Goal: Information Seeking & Learning: Learn about a topic

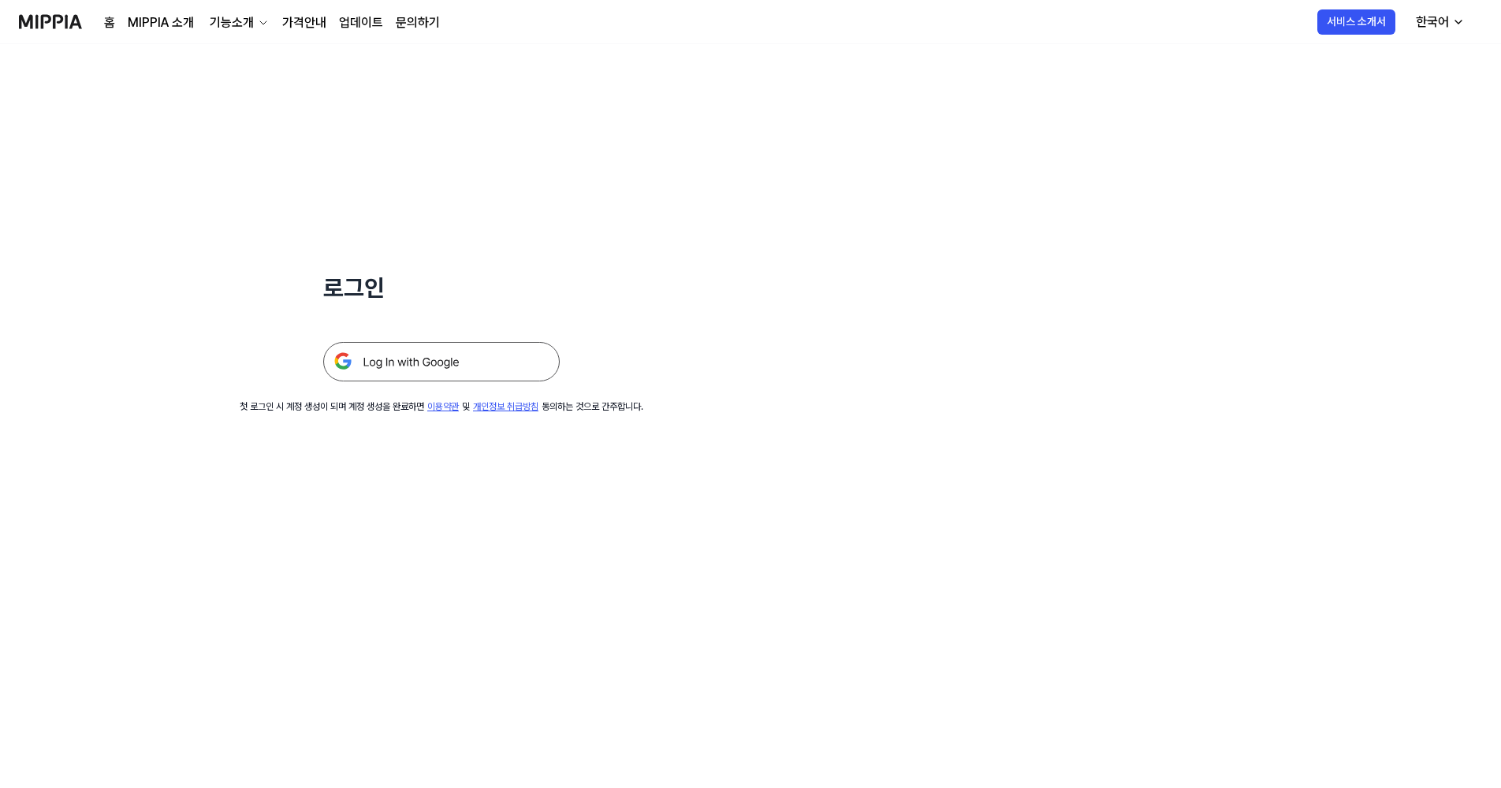
click at [496, 344] on img at bounding box center [441, 361] width 237 height 39
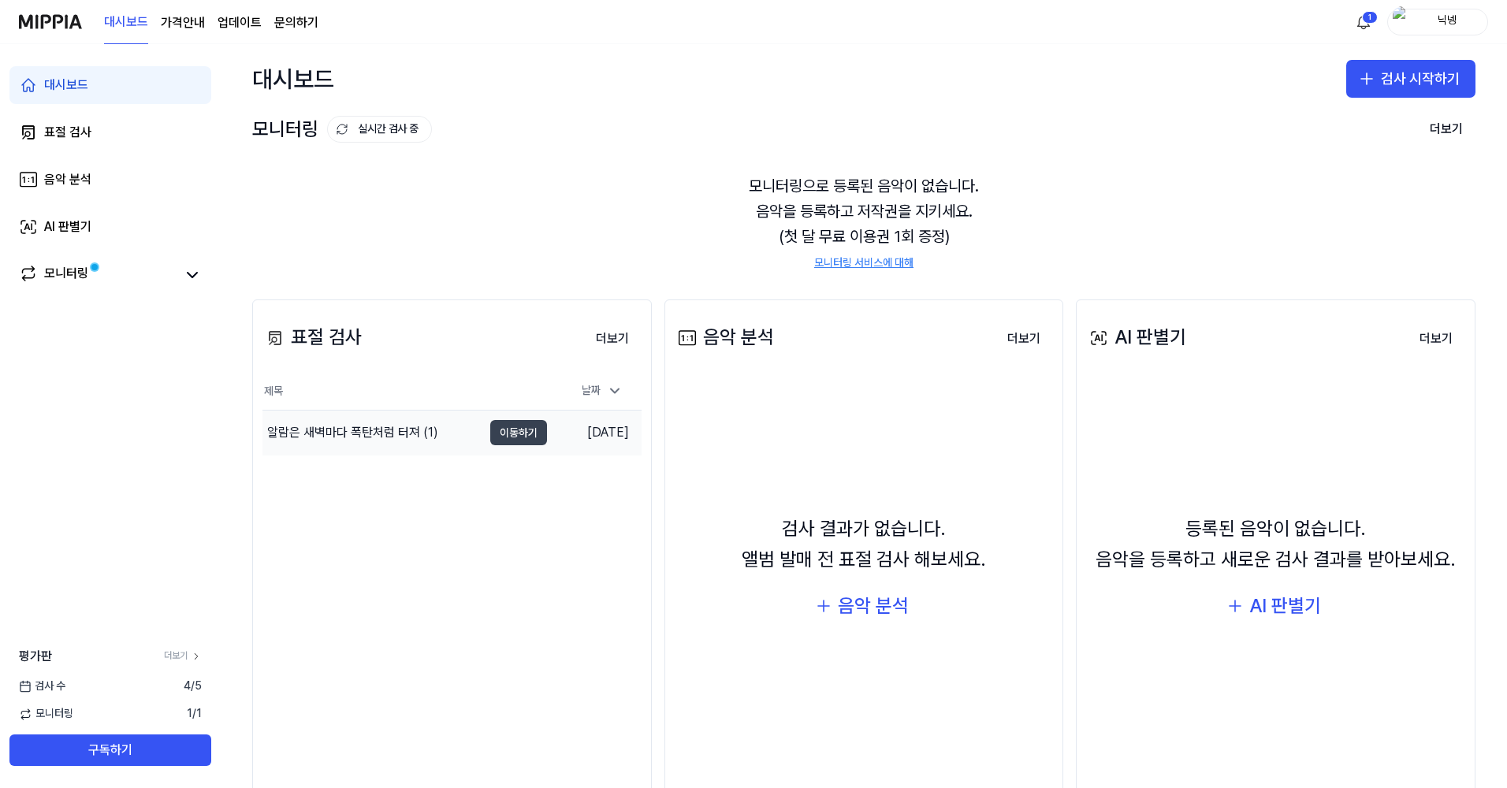
click at [509, 436] on button "이동하기" at bounding box center [518, 432] width 57 height 25
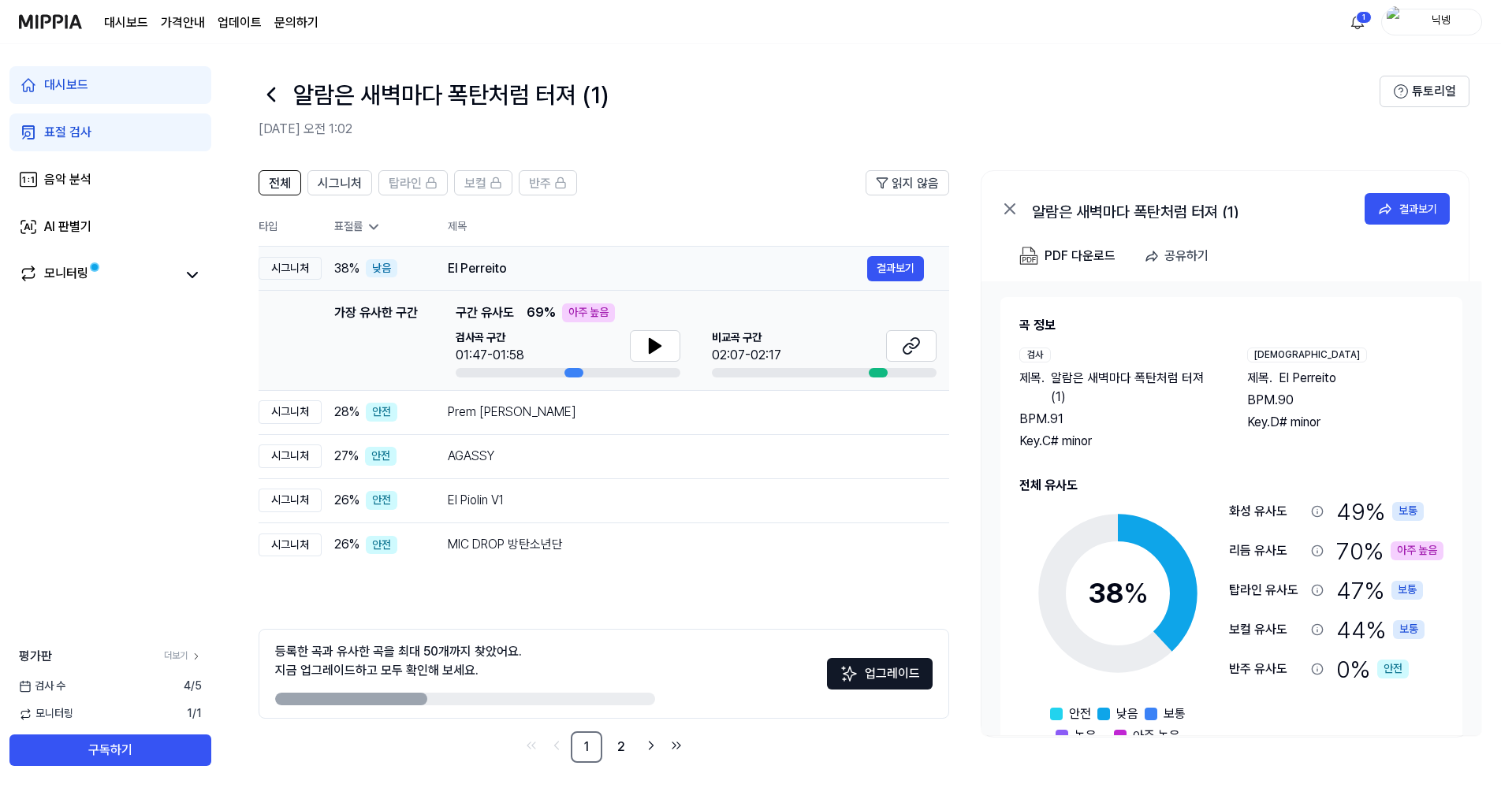
click at [438, 273] on td "El Perreito 결과보기" at bounding box center [686, 269] width 527 height 44
click at [428, 267] on td "El Perreito 결과보기" at bounding box center [686, 269] width 527 height 44
click at [294, 267] on div "시그니처" at bounding box center [290, 269] width 63 height 24
click at [479, 256] on div "El Perreito 결과보기" at bounding box center [686, 268] width 476 height 25
click at [669, 349] on button at bounding box center [655, 346] width 50 height 32
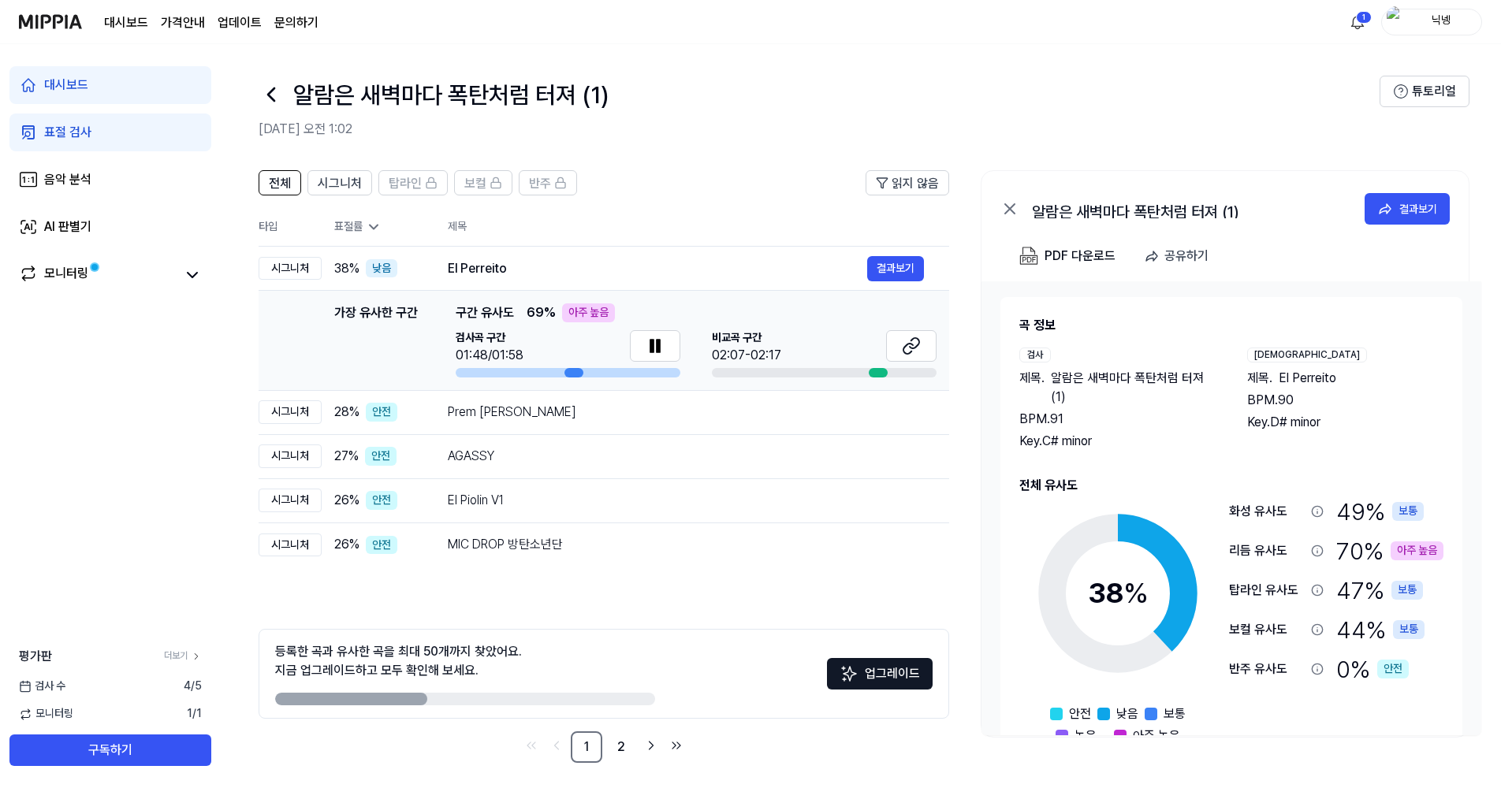
drag, startPoint x: 565, startPoint y: 371, endPoint x: 456, endPoint y: 374, distance: 109.7
click at [456, 374] on div at bounding box center [568, 372] width 225 height 9
click at [692, 345] on div "검사곡 구간 01:49/01:58 [GEOGRAPHIC_DATA] 구간 02:07-02:17" at bounding box center [696, 353] width 481 height 47
click at [651, 348] on icon at bounding box center [651, 346] width 3 height 13
click at [354, 225] on div "표절률" at bounding box center [378, 227] width 88 height 16
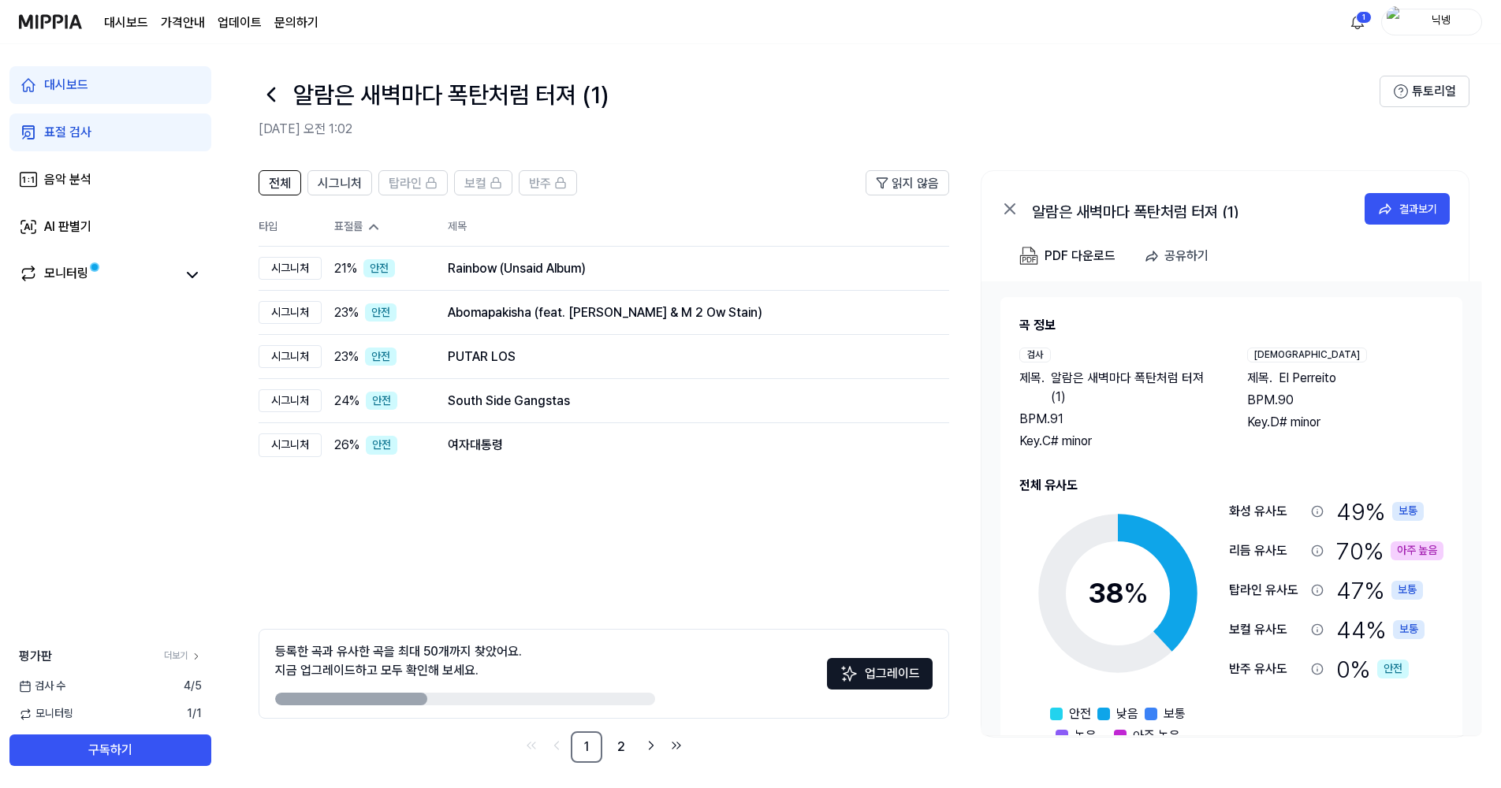
click at [355, 225] on div "표절률" at bounding box center [378, 227] width 88 height 16
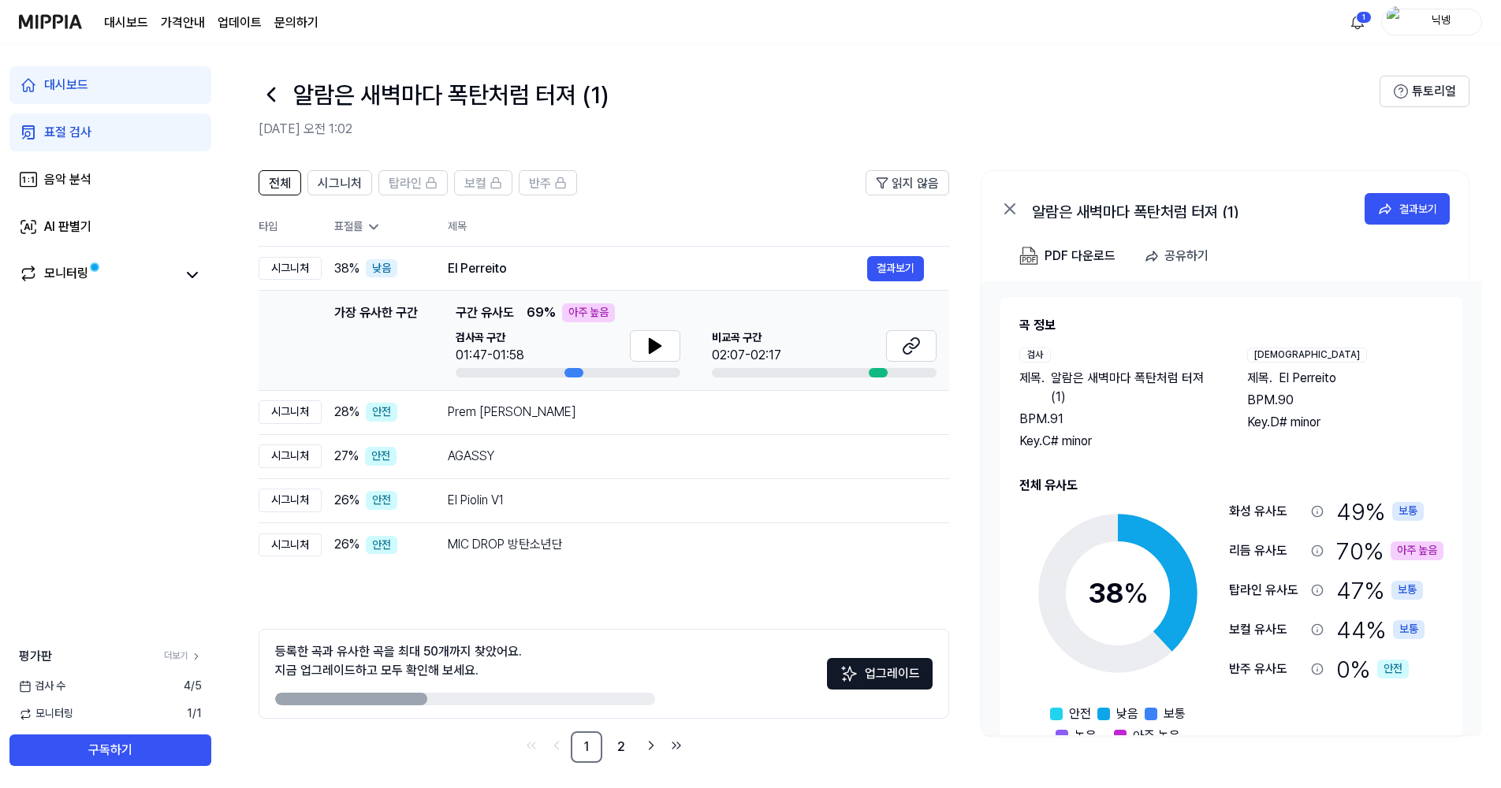
click at [277, 225] on th "타입" at bounding box center [290, 227] width 63 height 39
click at [170, 177] on link "음악 분석" at bounding box center [110, 180] width 202 height 38
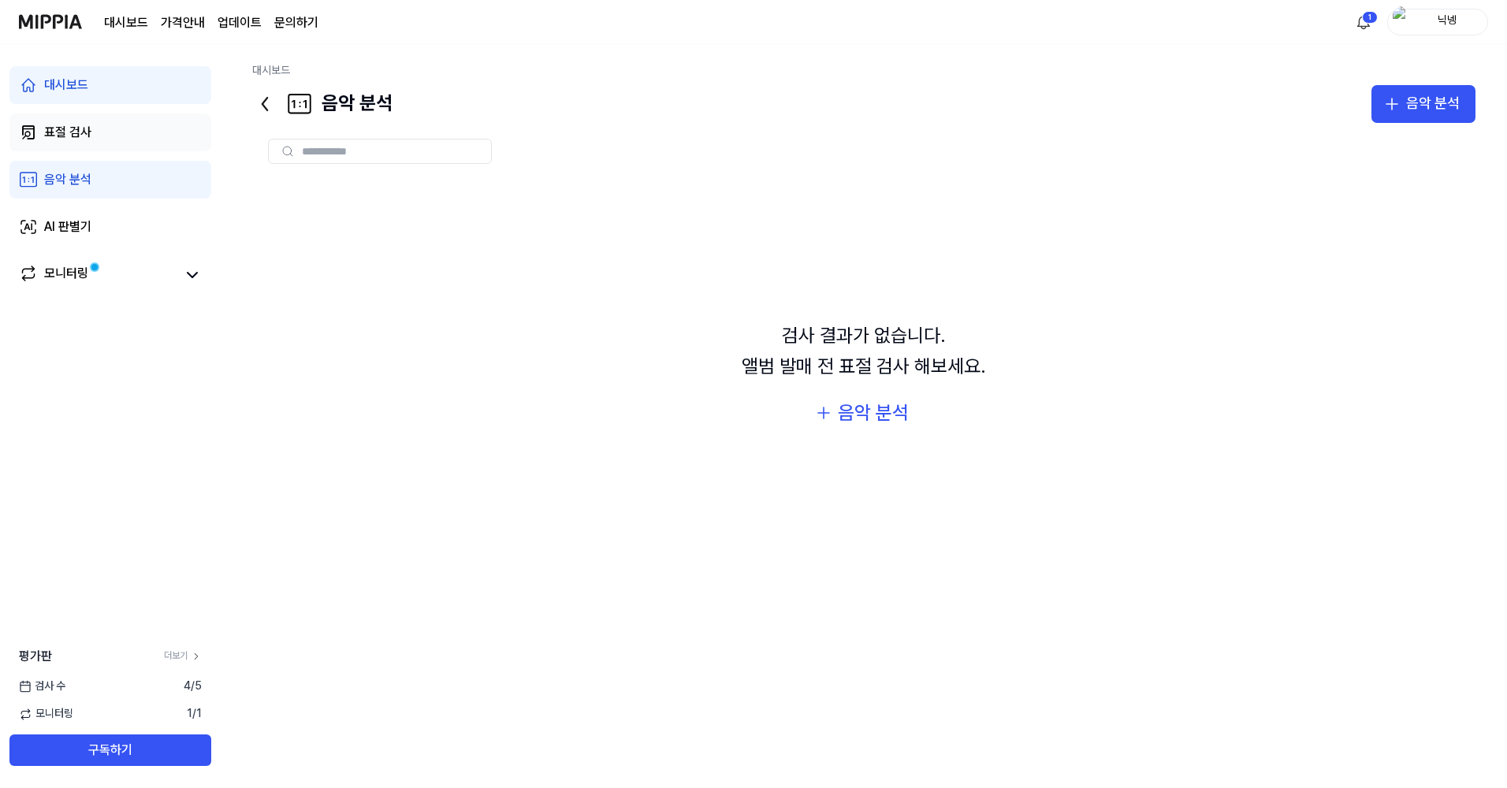
click at [173, 140] on link "표절 검사" at bounding box center [110, 133] width 202 height 38
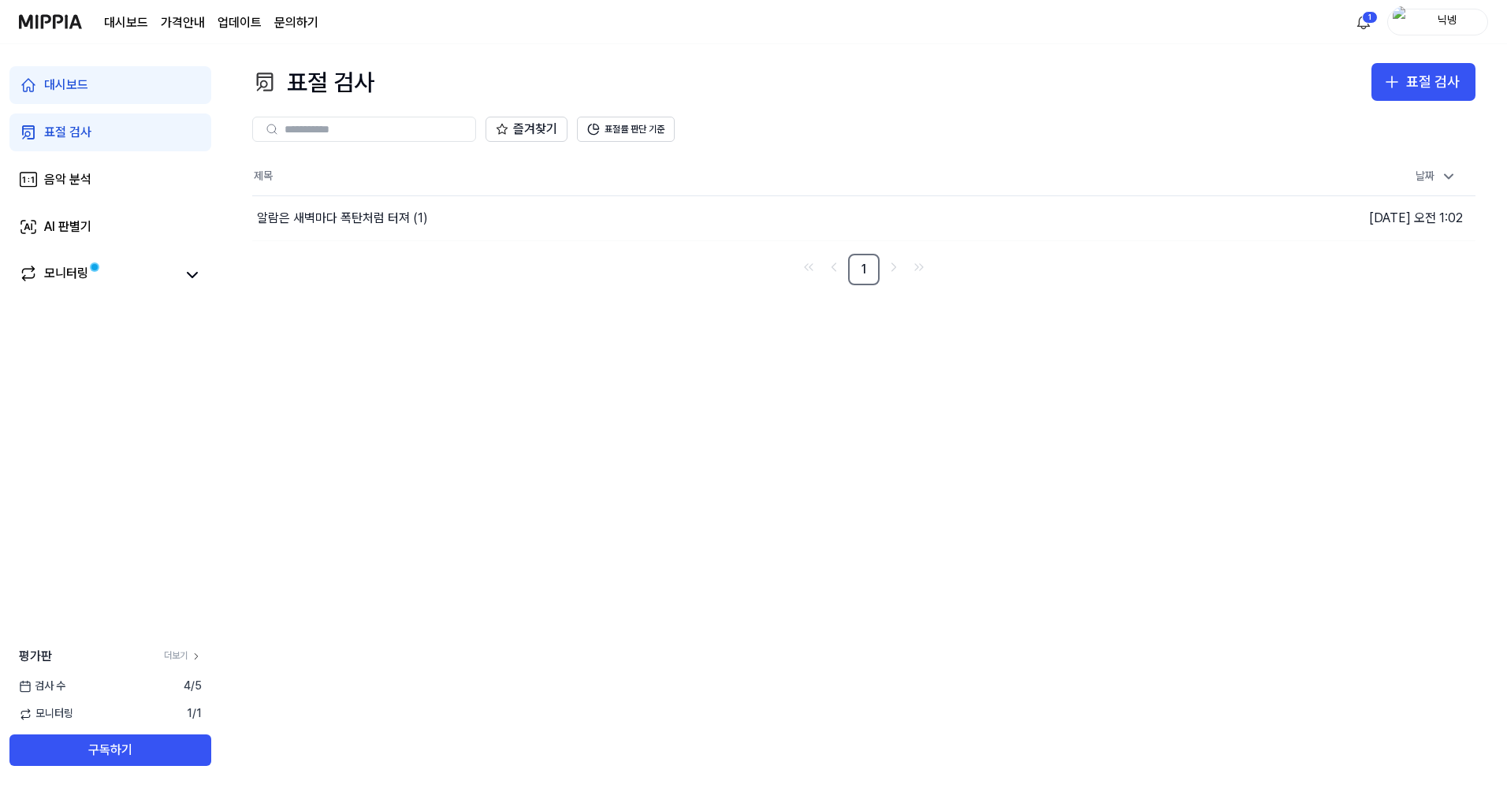
click at [171, 105] on div "대시보드 표절 검사 음악 분석 AI 판별기 모니터링" at bounding box center [110, 179] width 221 height 271
click at [158, 97] on link "대시보드" at bounding box center [110, 85] width 202 height 38
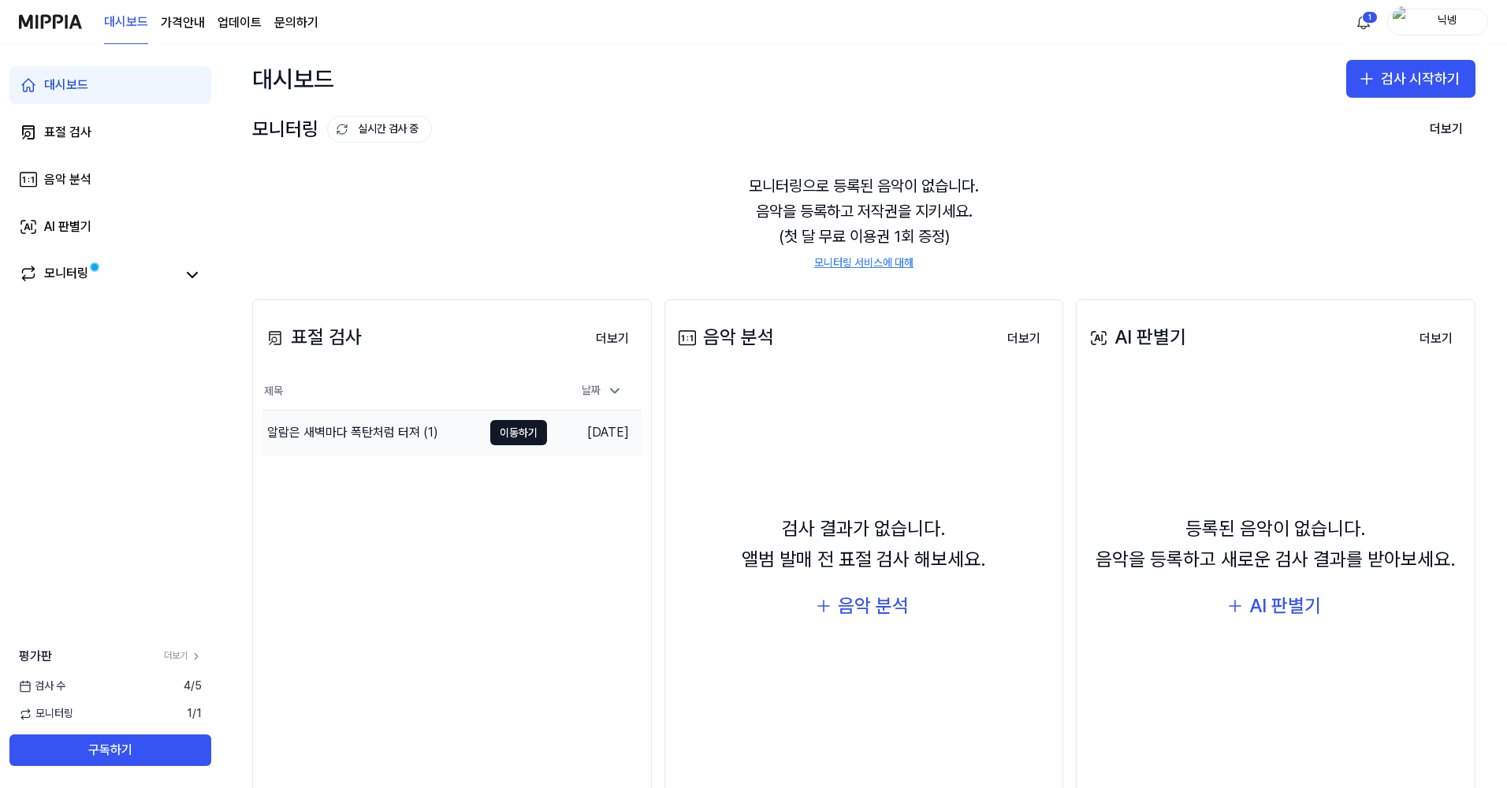
click at [381, 428] on div "알람은 새벽마다 폭탄처럼 터져 (1)" at bounding box center [352, 432] width 171 height 19
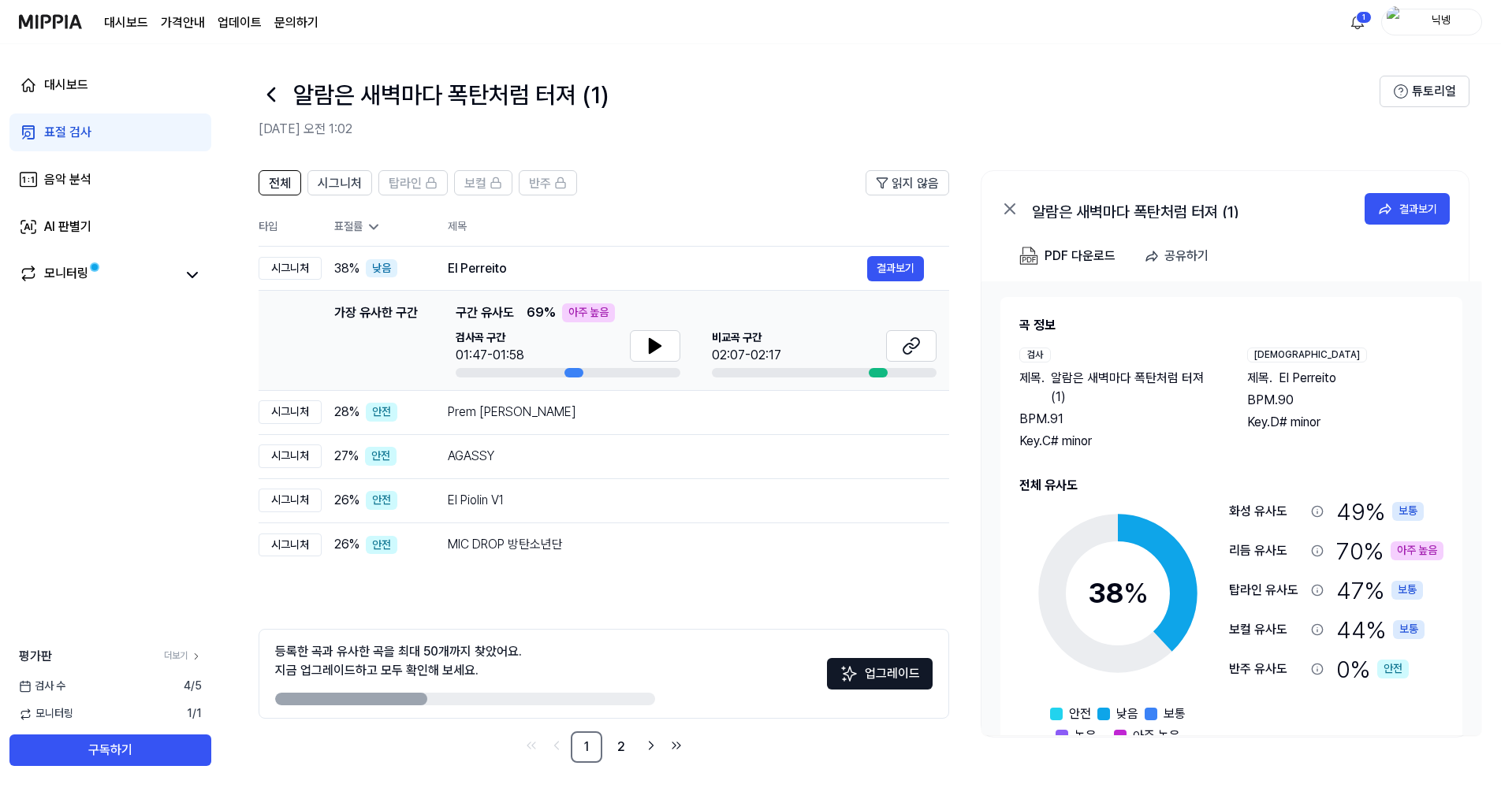
drag, startPoint x: 396, startPoint y: 697, endPoint x: 490, endPoint y: 691, distance: 94.8
click at [592, 696] on div at bounding box center [465, 699] width 380 height 13
drag, startPoint x: 393, startPoint y: 701, endPoint x: 494, endPoint y: 699, distance: 100.9
click at [494, 699] on div at bounding box center [465, 699] width 380 height 13
click at [437, 409] on td "Prem Koriya Morchi 결과보기" at bounding box center [686, 412] width 527 height 44
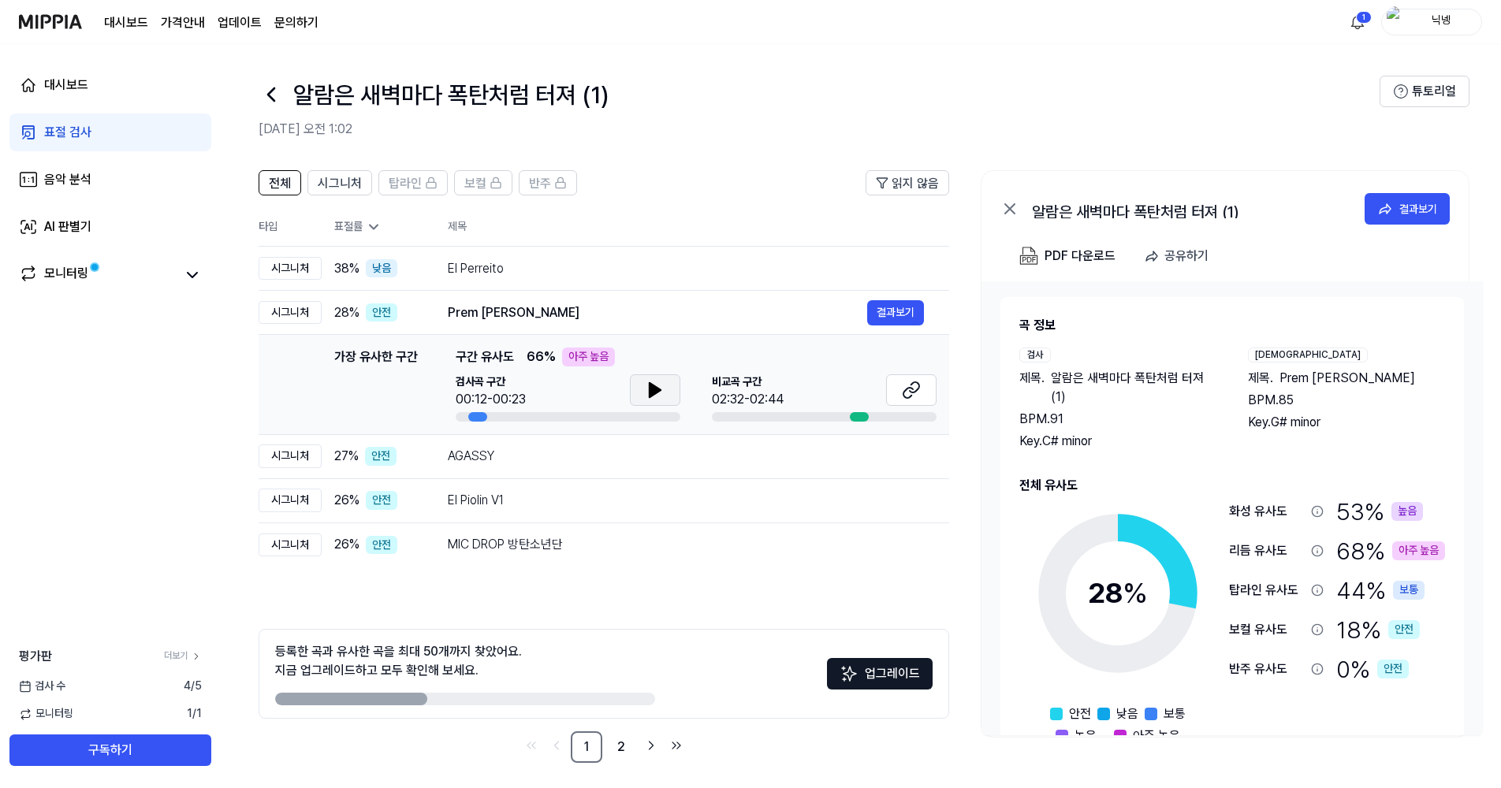
click at [673, 399] on button at bounding box center [655, 390] width 50 height 32
click at [486, 416] on div at bounding box center [477, 416] width 19 height 9
drag, startPoint x: 481, startPoint y: 413, endPoint x: 448, endPoint y: 419, distance: 33.7
click at [448, 419] on div "가장 유사한 구간 가장 유사한 구간 구간 유사도 66 % 아주 높음 검사곡 구간 00:12-00:23 [GEOGRAPHIC_DATA] 구간 0…" at bounding box center [603, 385] width 665 height 74
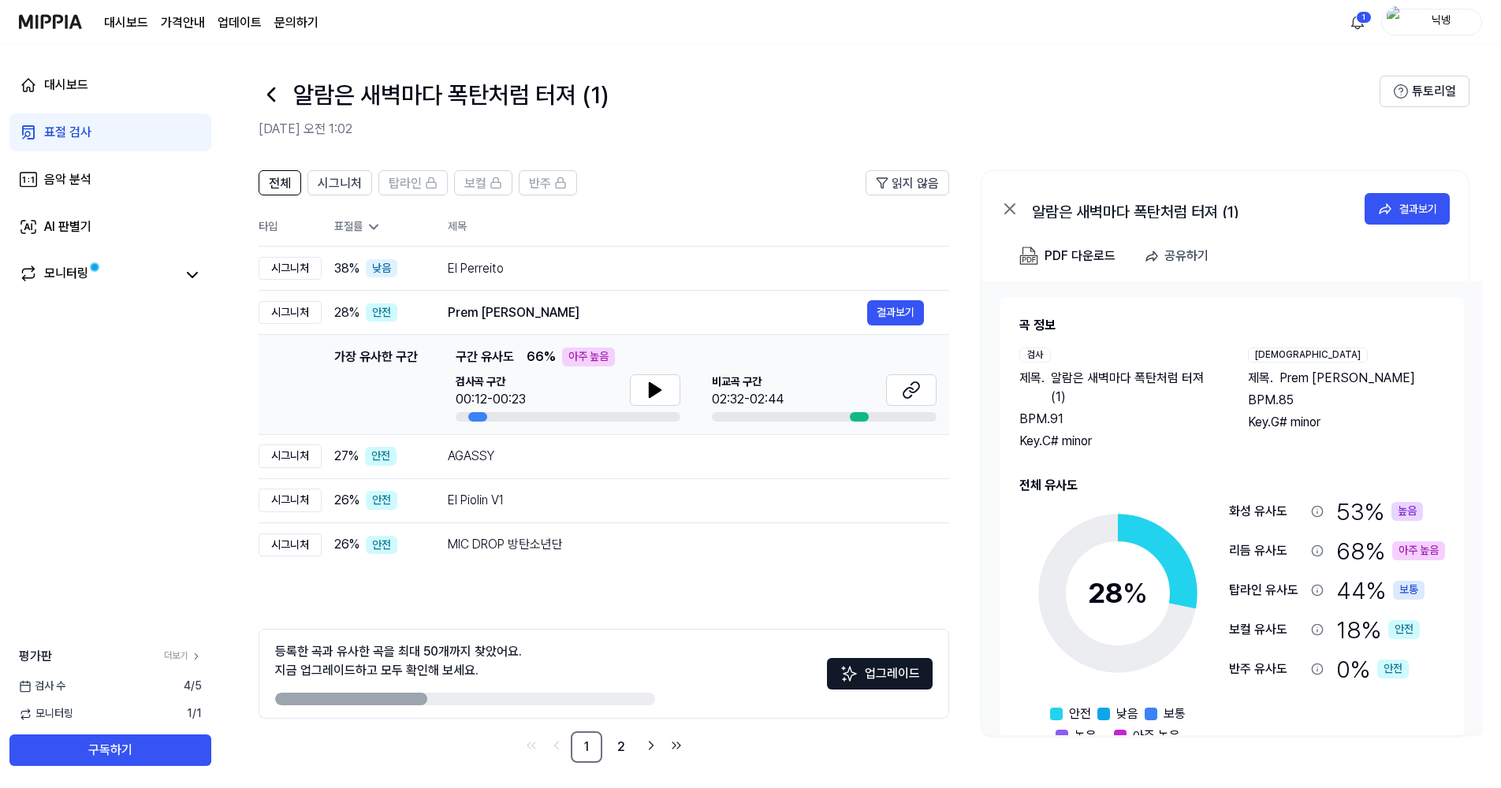
drag, startPoint x: 448, startPoint y: 419, endPoint x: 389, endPoint y: 422, distance: 59.2
click at [379, 399] on div "가장 유사한 구간" at bounding box center [376, 385] width 84 height 74
click at [429, 467] on td "AGASSY 결과보기" at bounding box center [686, 456] width 527 height 44
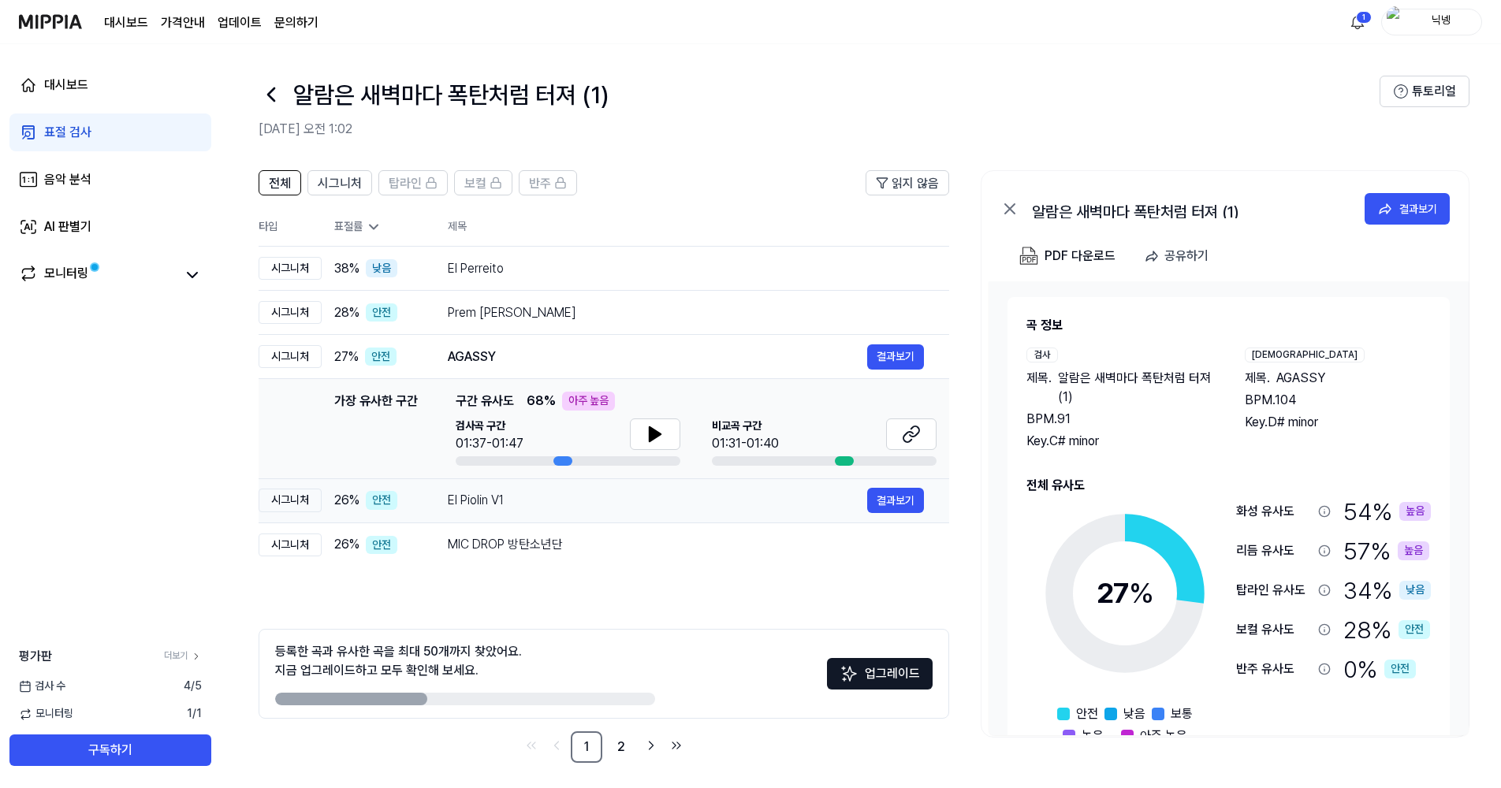
click at [442, 505] on td "El Piolin V1 결과보기" at bounding box center [686, 501] width 527 height 44
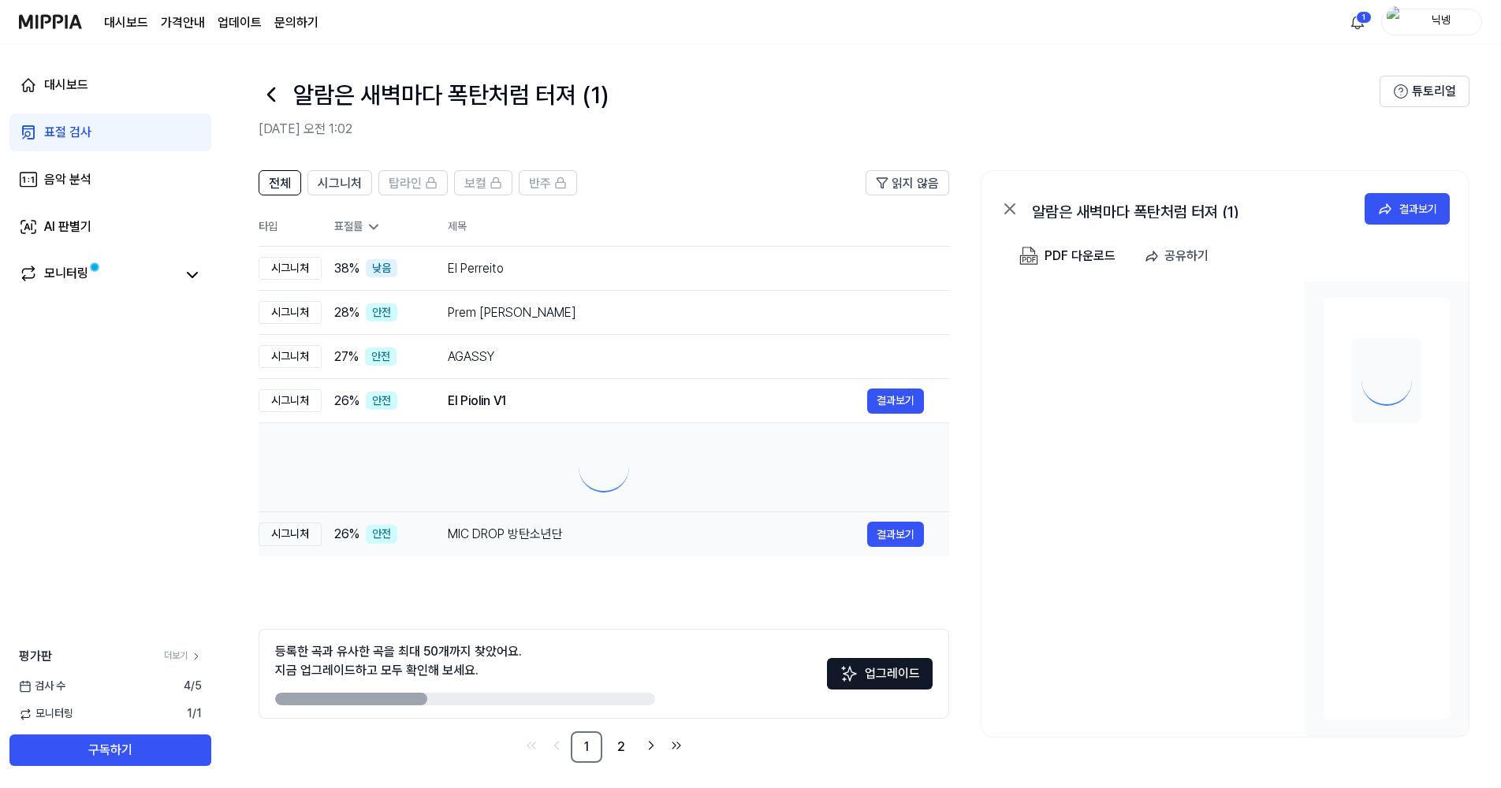
click at [456, 544] on div "MIC DROP 방탄소년단" at bounding box center [657, 534] width 419 height 19
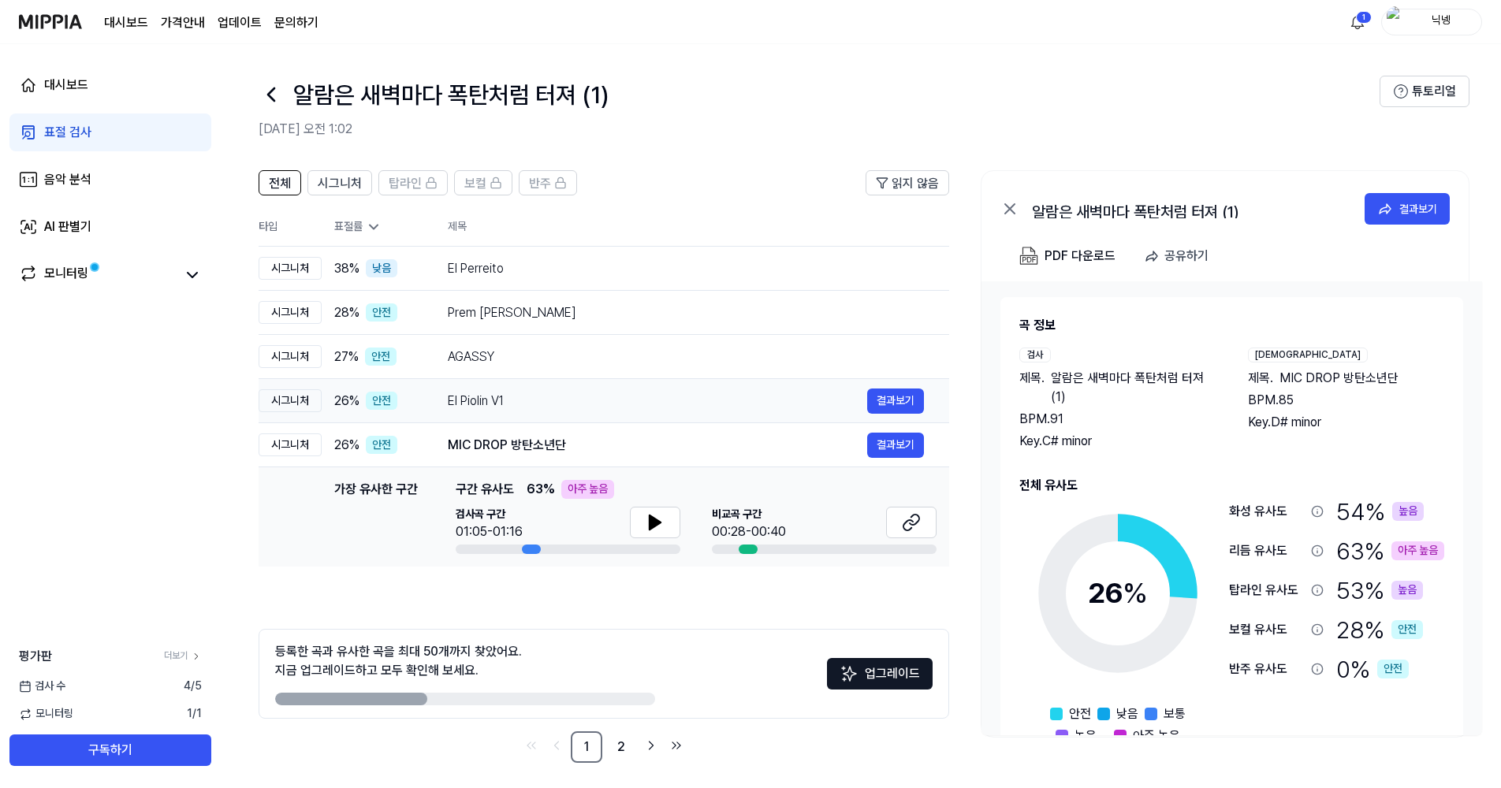
click at [443, 381] on td "El Piolin V1 결과보기" at bounding box center [686, 401] width 527 height 44
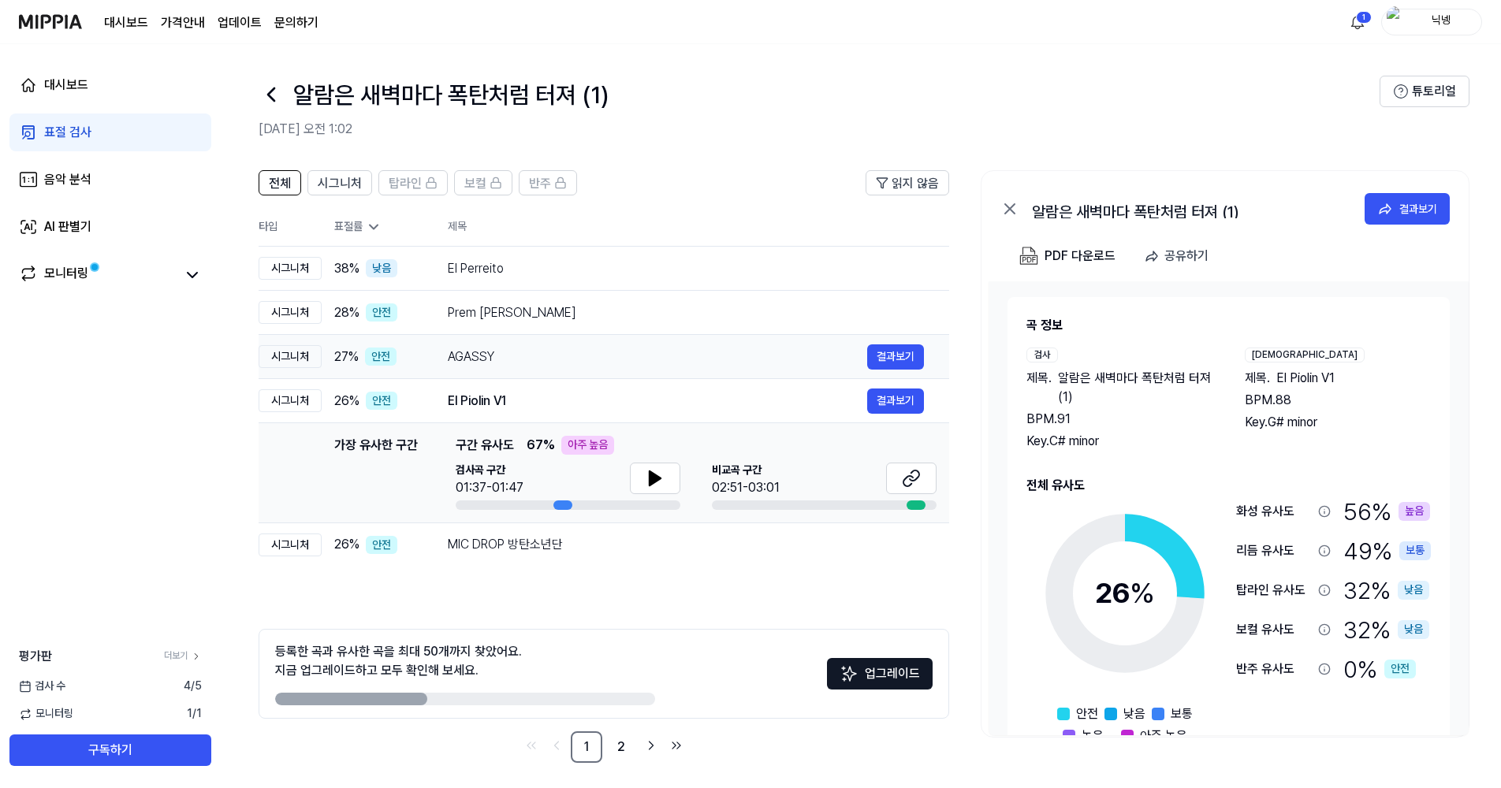
click at [445, 337] on td "AGASSY 결과보기" at bounding box center [686, 357] width 527 height 44
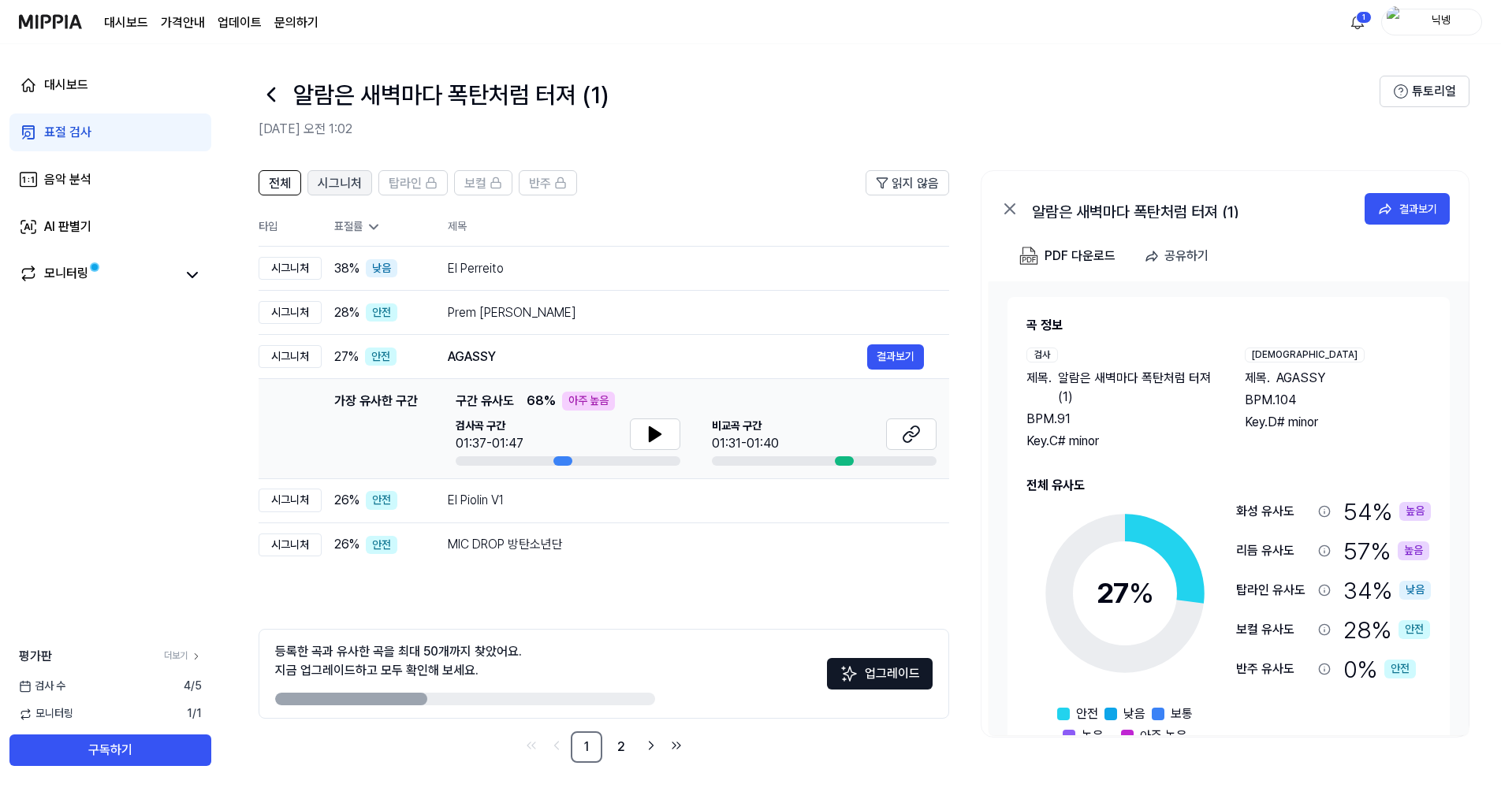
click at [358, 185] on span "시그니처" at bounding box center [340, 183] width 44 height 19
click at [293, 184] on button "전체" at bounding box center [280, 182] width 43 height 25
click at [288, 219] on th "타입" at bounding box center [290, 227] width 63 height 39
click at [185, 282] on icon at bounding box center [192, 275] width 19 height 19
click at [62, 264] on div "모니터링" at bounding box center [66, 275] width 44 height 22
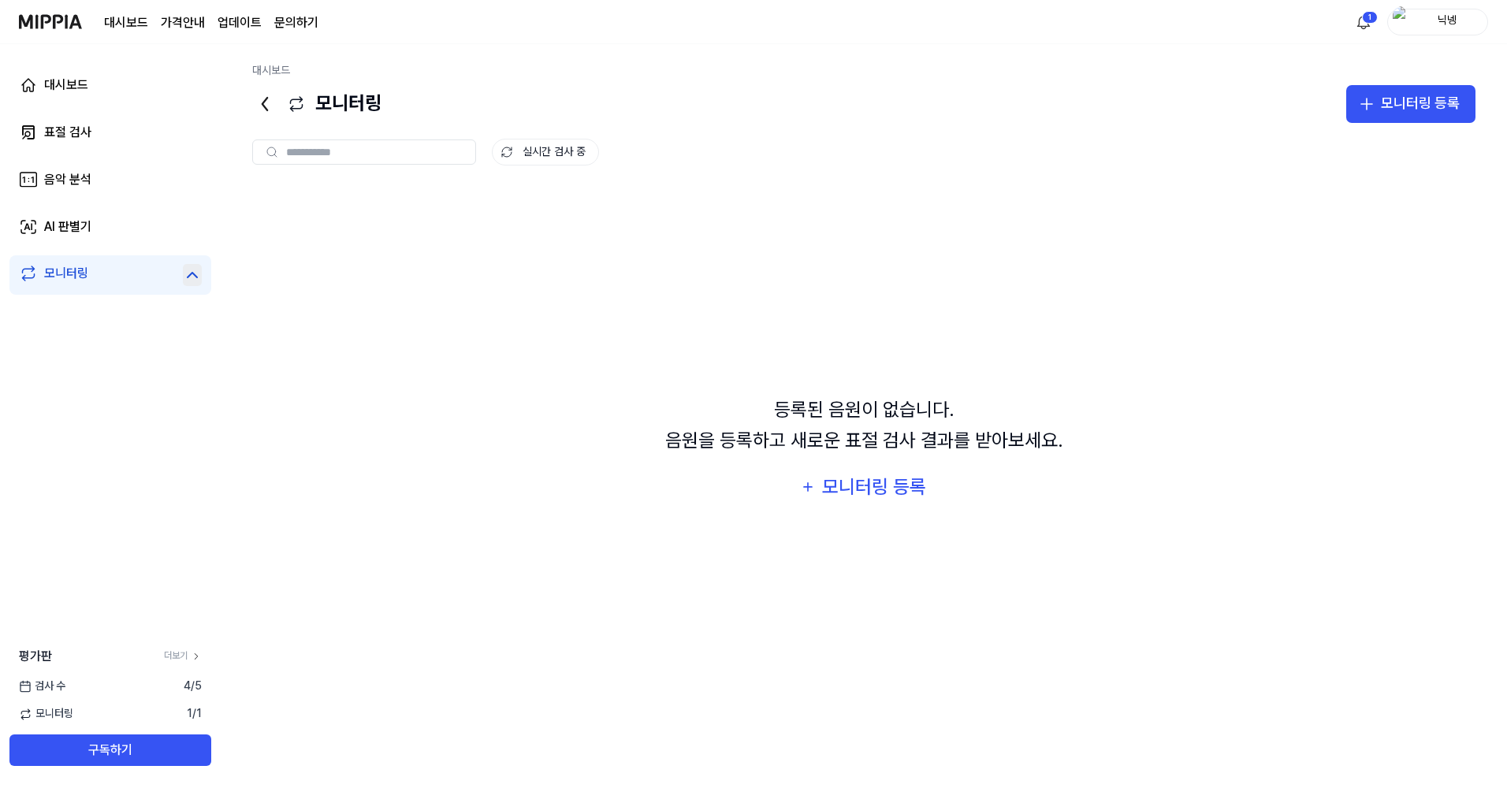
click at [69, 268] on div "모니터링" at bounding box center [66, 275] width 44 height 22
click at [90, 142] on link "표절 검사" at bounding box center [110, 133] width 202 height 38
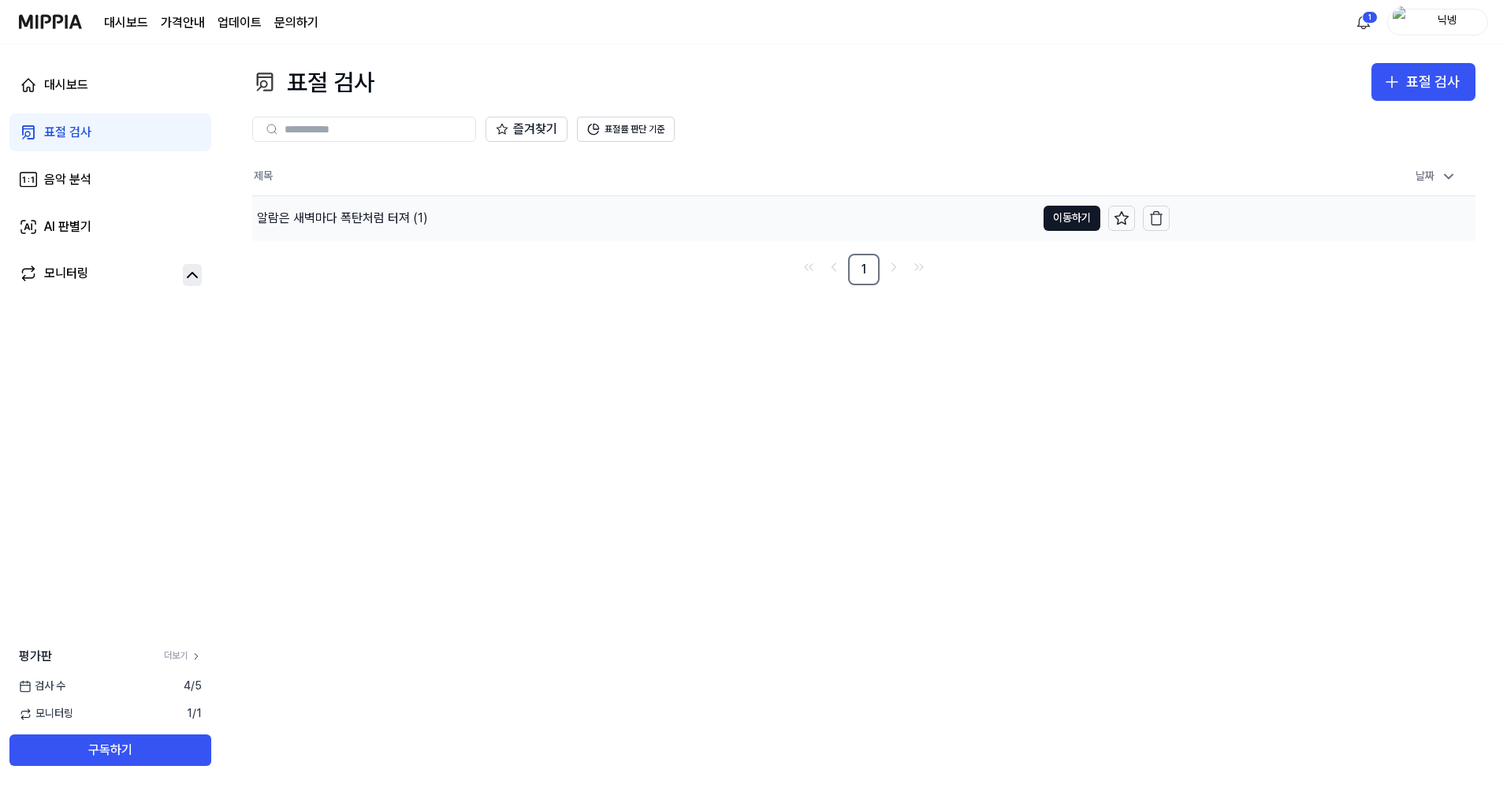
click at [360, 237] on div "알람은 새벽마다 폭탄처럼 터져 (1)" at bounding box center [644, 218] width 784 height 44
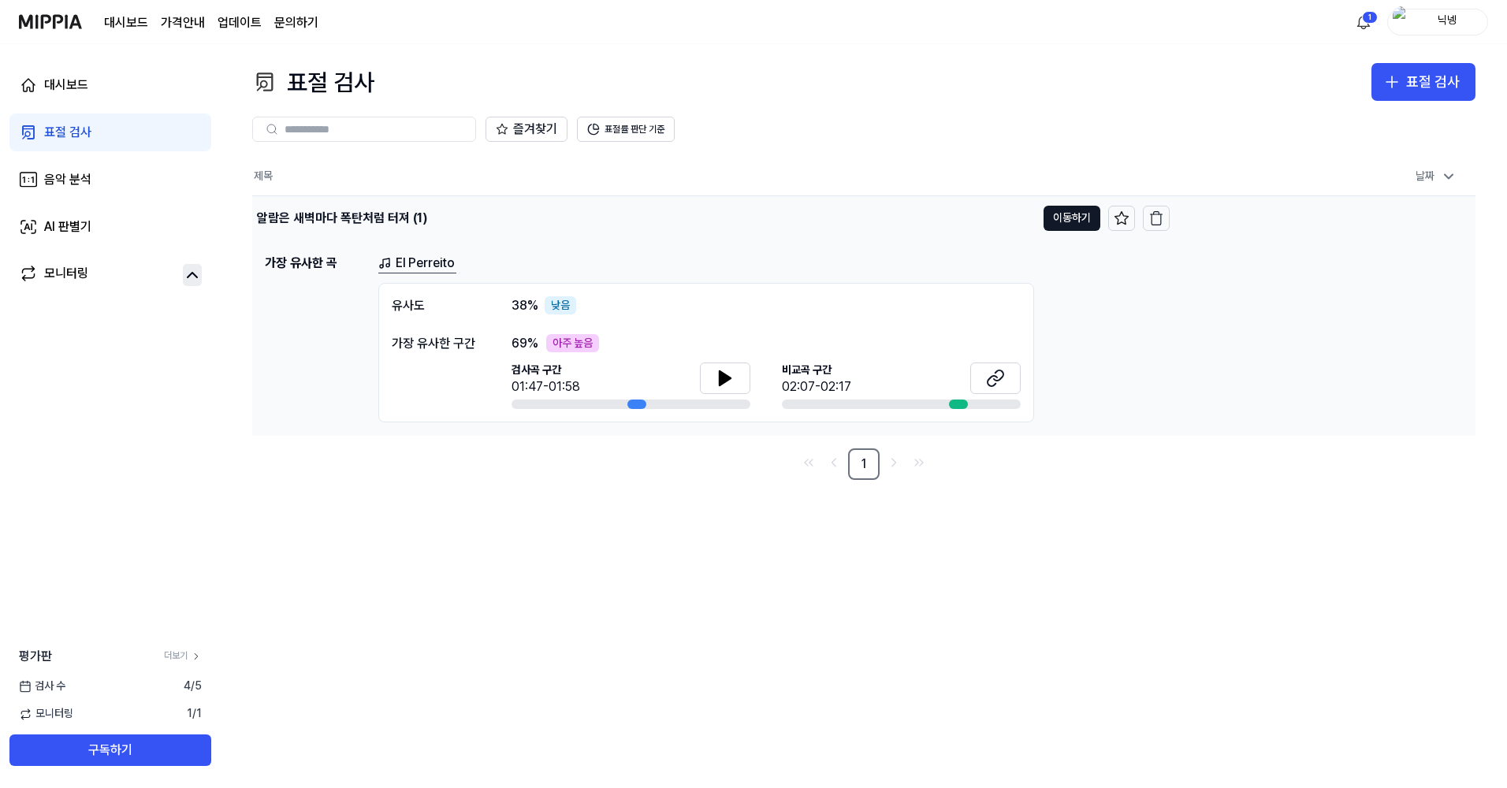
click at [358, 218] on div "알람은 새벽마다 폭탄처럼 터져 (1)" at bounding box center [342, 218] width 170 height 19
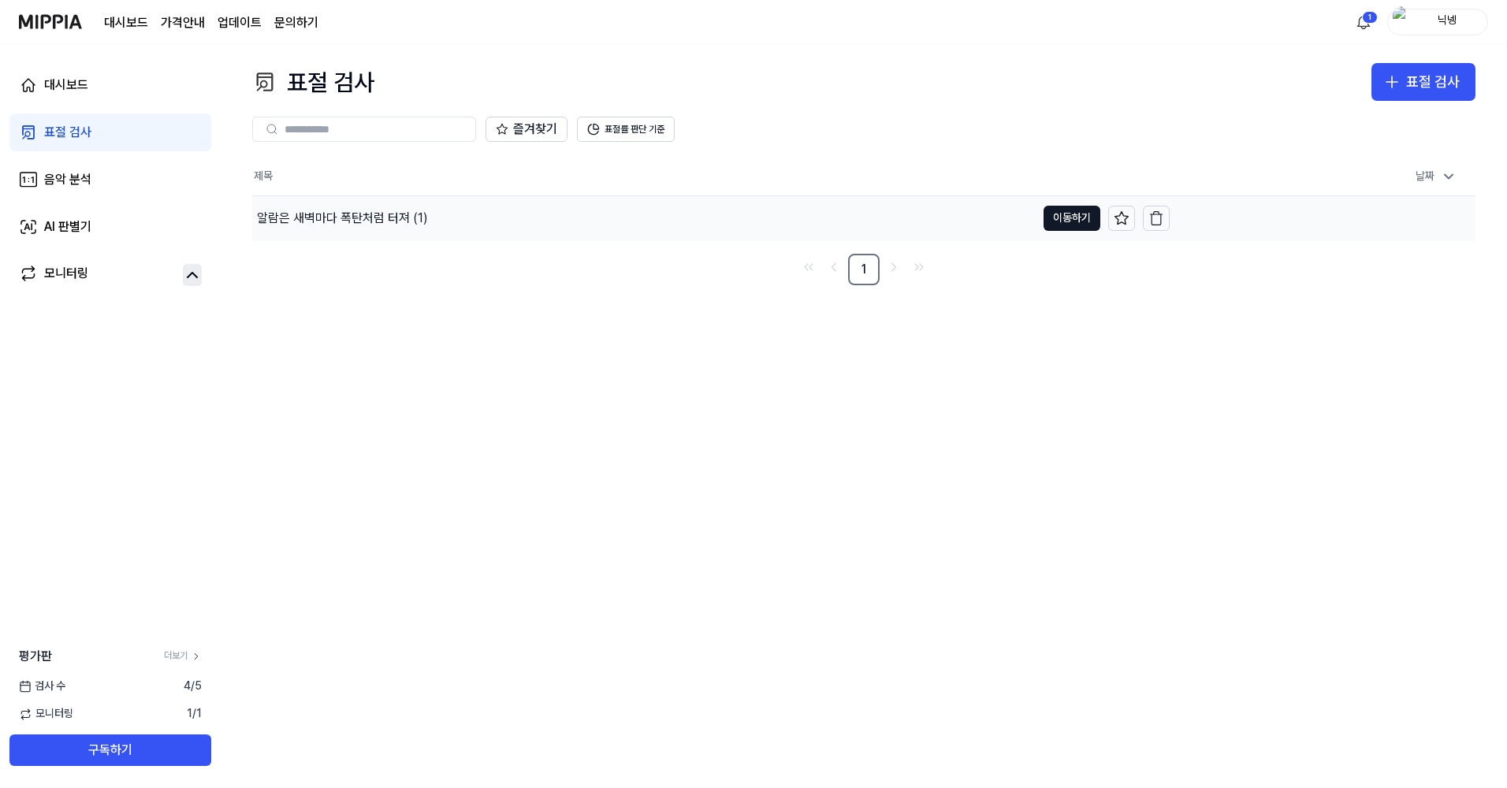
click at [920, 222] on div "알람은 새벽마다 폭탄처럼 터져 (1)" at bounding box center [644, 218] width 784 height 44
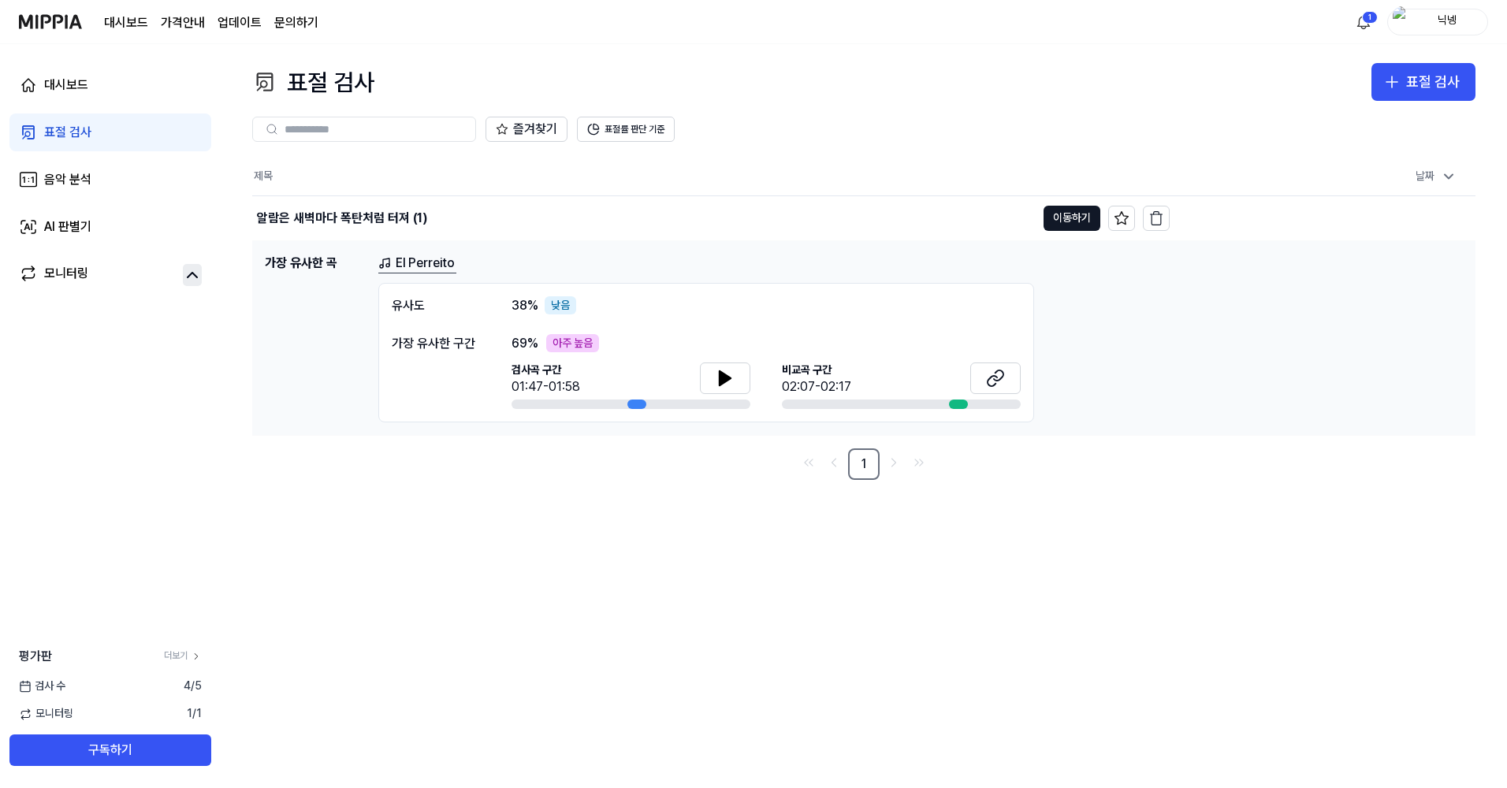
drag, startPoint x: 634, startPoint y: 405, endPoint x: 502, endPoint y: 396, distance: 132.0
click at [502, 396] on div "가장 유사한 구간 69 % 아주 높음 검사곡 구간 01:47-01:58 [GEOGRAPHIC_DATA] 구간 02:07-02:17" at bounding box center [706, 372] width 629 height 76
click at [1055, 218] on button "이동하기" at bounding box center [1072, 218] width 57 height 25
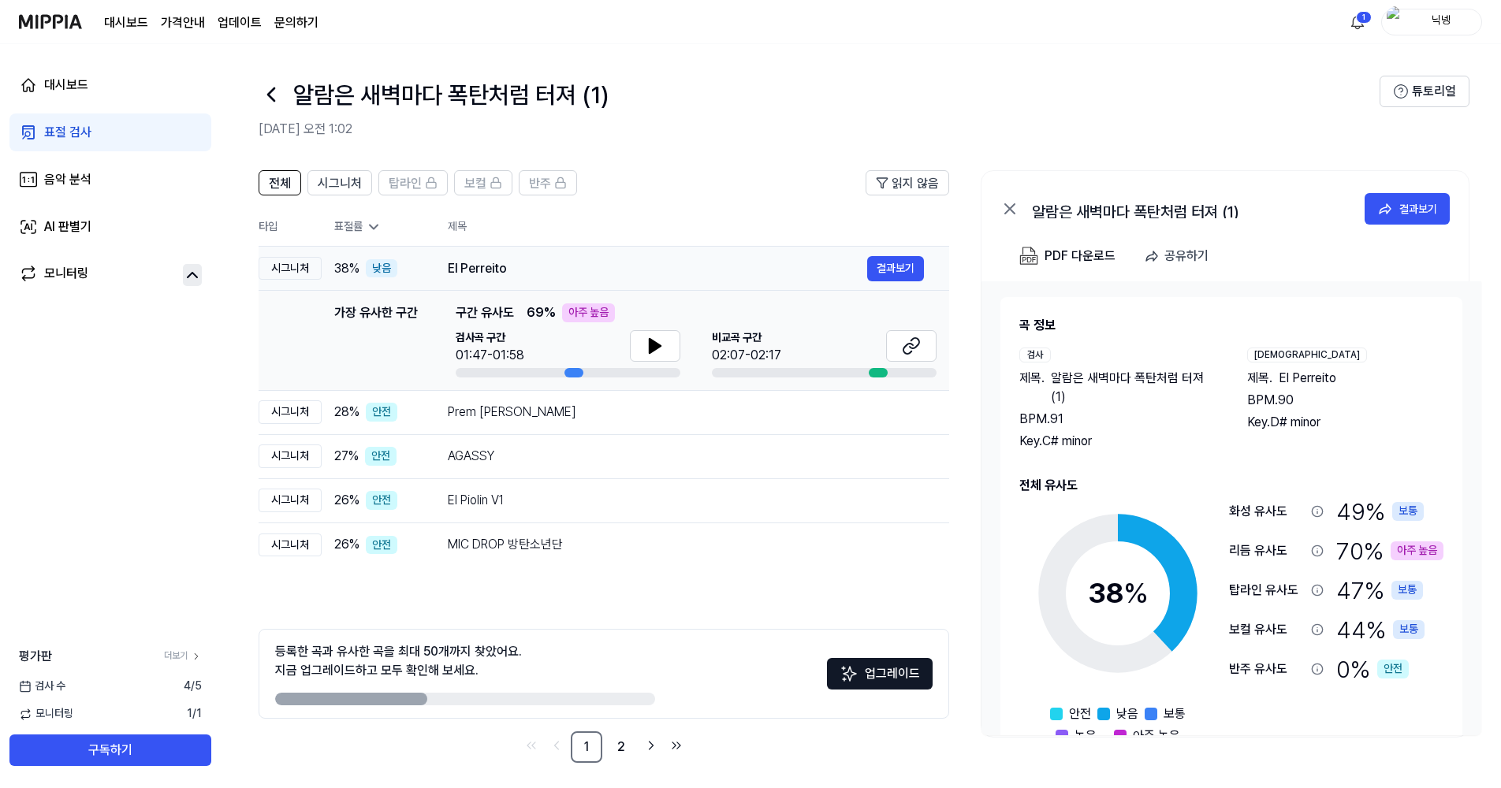
click at [546, 278] on div "El Perreito" at bounding box center [657, 268] width 419 height 19
click at [546, 274] on div "El Perreito" at bounding box center [657, 268] width 419 height 19
click at [535, 277] on div "El Perreito" at bounding box center [657, 268] width 419 height 19
drag, startPoint x: 535, startPoint y: 277, endPoint x: 941, endPoint y: 272, distance: 406.8
click at [540, 274] on div "El Perreito" at bounding box center [657, 268] width 419 height 19
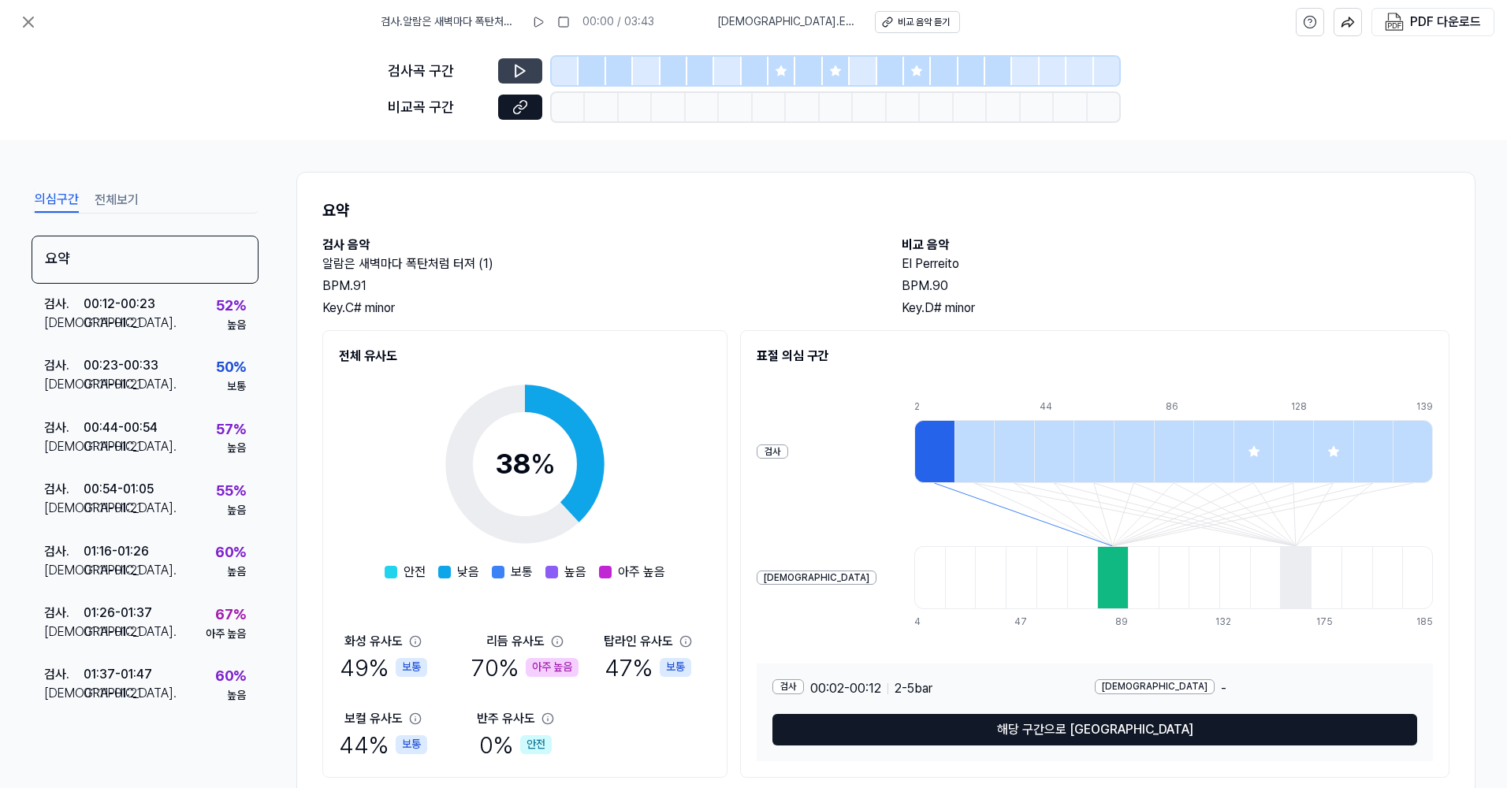
click at [535, 64] on button at bounding box center [520, 70] width 44 height 25
click at [529, 80] on button at bounding box center [520, 70] width 44 height 25
click at [513, 70] on icon at bounding box center [520, 71] width 16 height 16
click at [632, 65] on div at bounding box center [619, 71] width 27 height 28
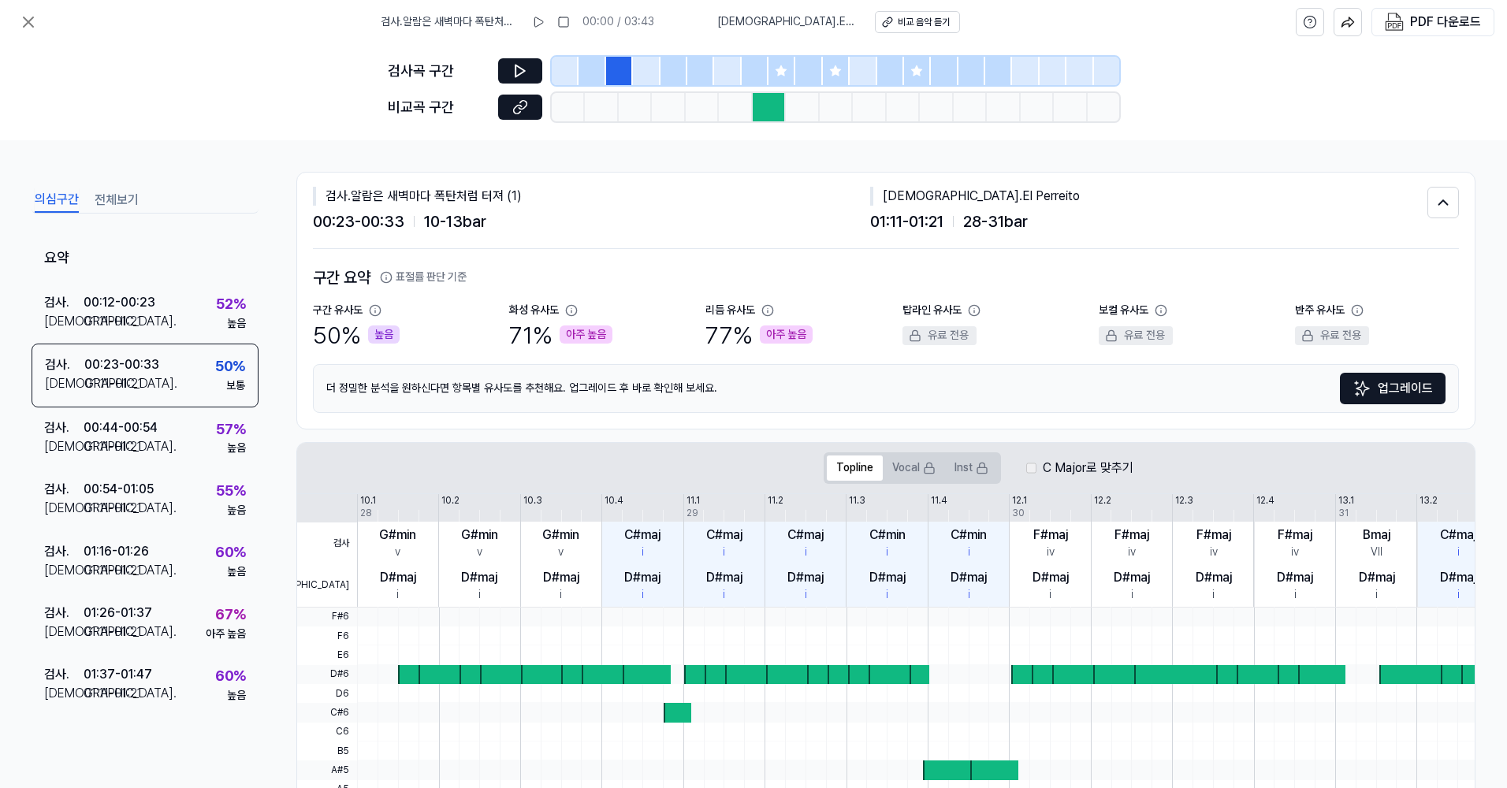
click at [565, 69] on div at bounding box center [565, 71] width 27 height 28
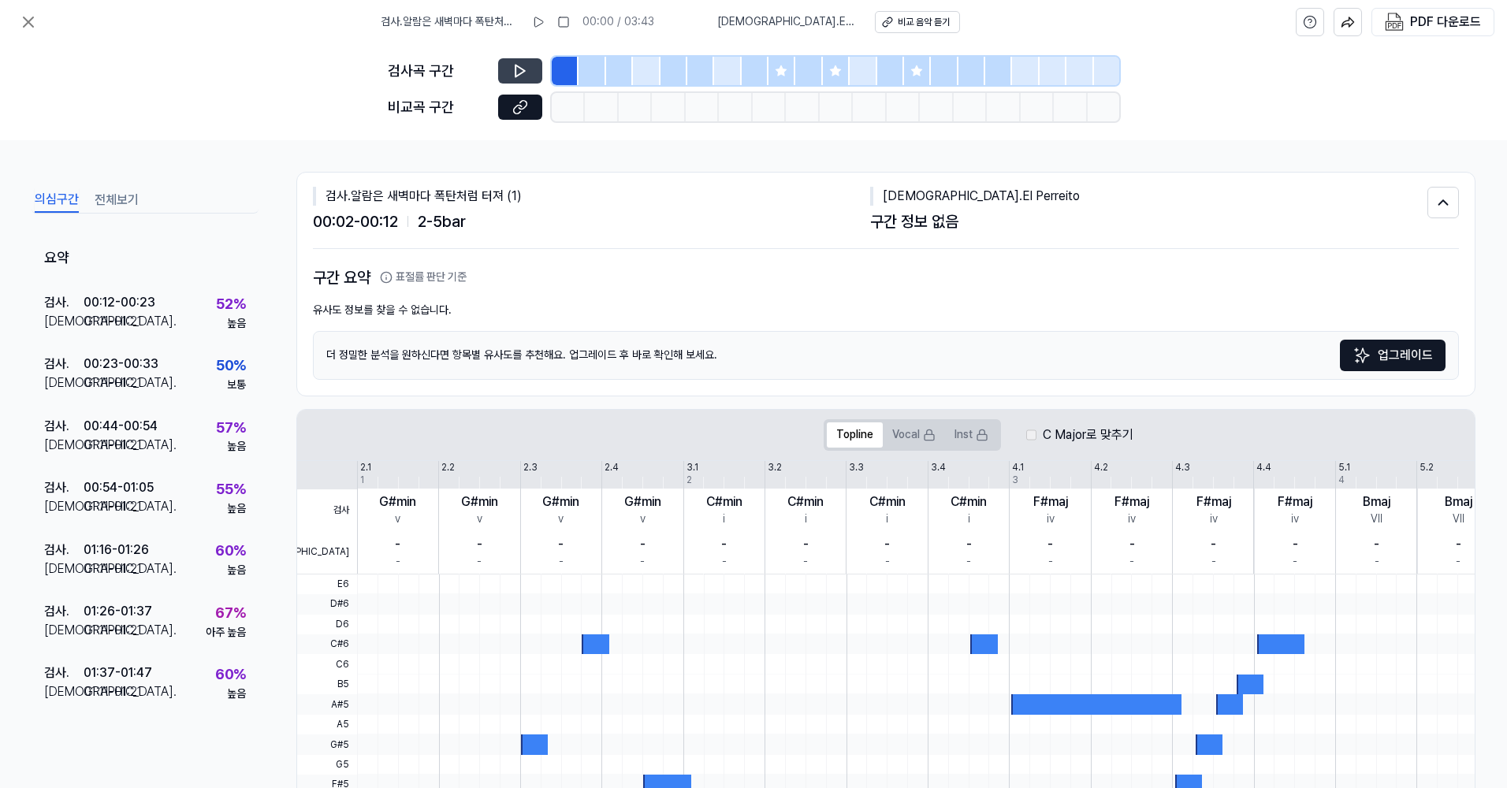
click at [516, 69] on icon at bounding box center [520, 71] width 9 height 12
click at [516, 68] on icon at bounding box center [517, 70] width 2 height 10
click at [516, 67] on icon at bounding box center [520, 71] width 9 height 12
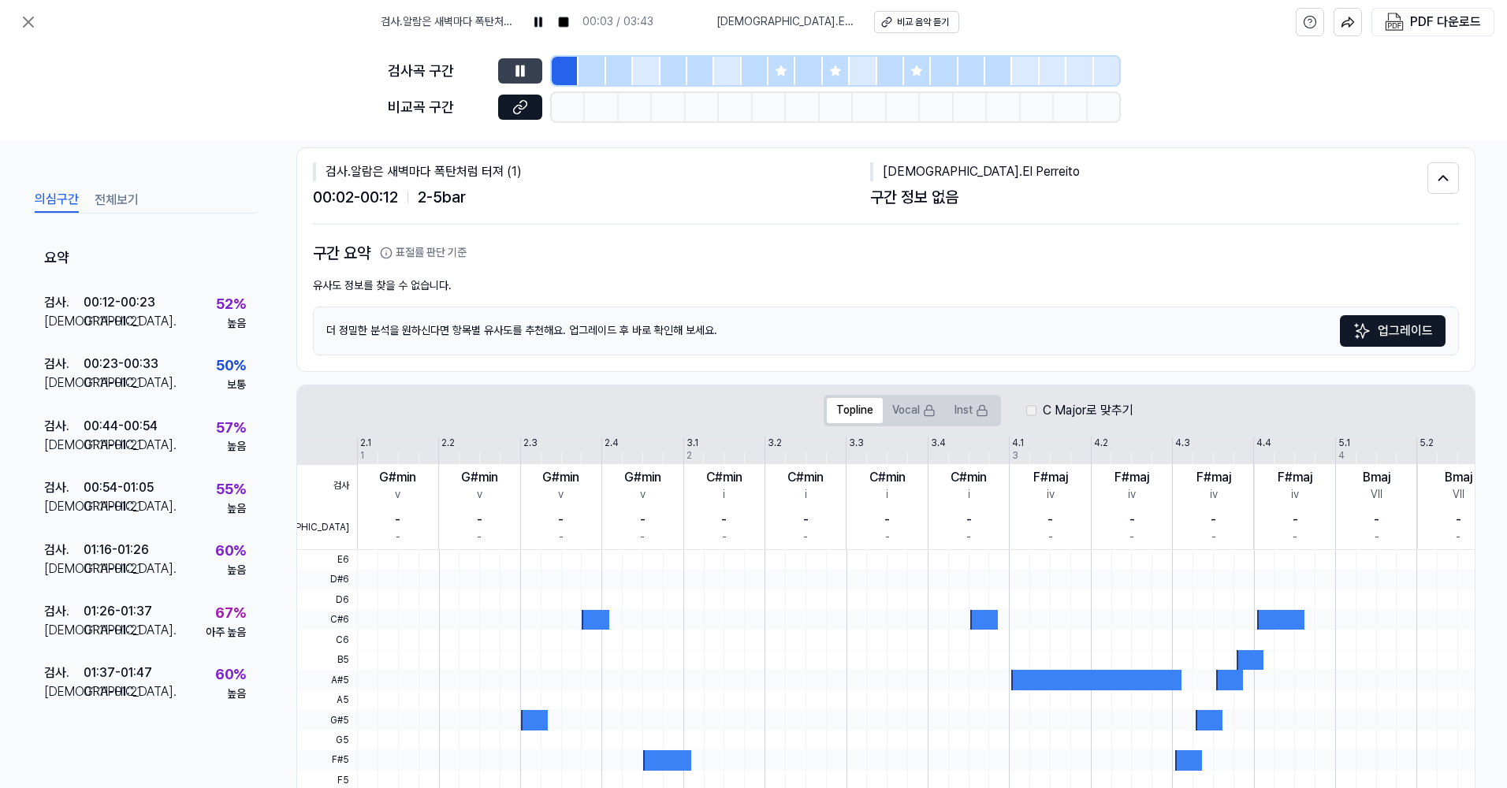
scroll to position [24, 0]
click at [571, 75] on div at bounding box center [565, 71] width 27 height 28
click at [530, 71] on button at bounding box center [520, 70] width 44 height 25
click at [570, 16] on icon at bounding box center [563, 22] width 13 height 13
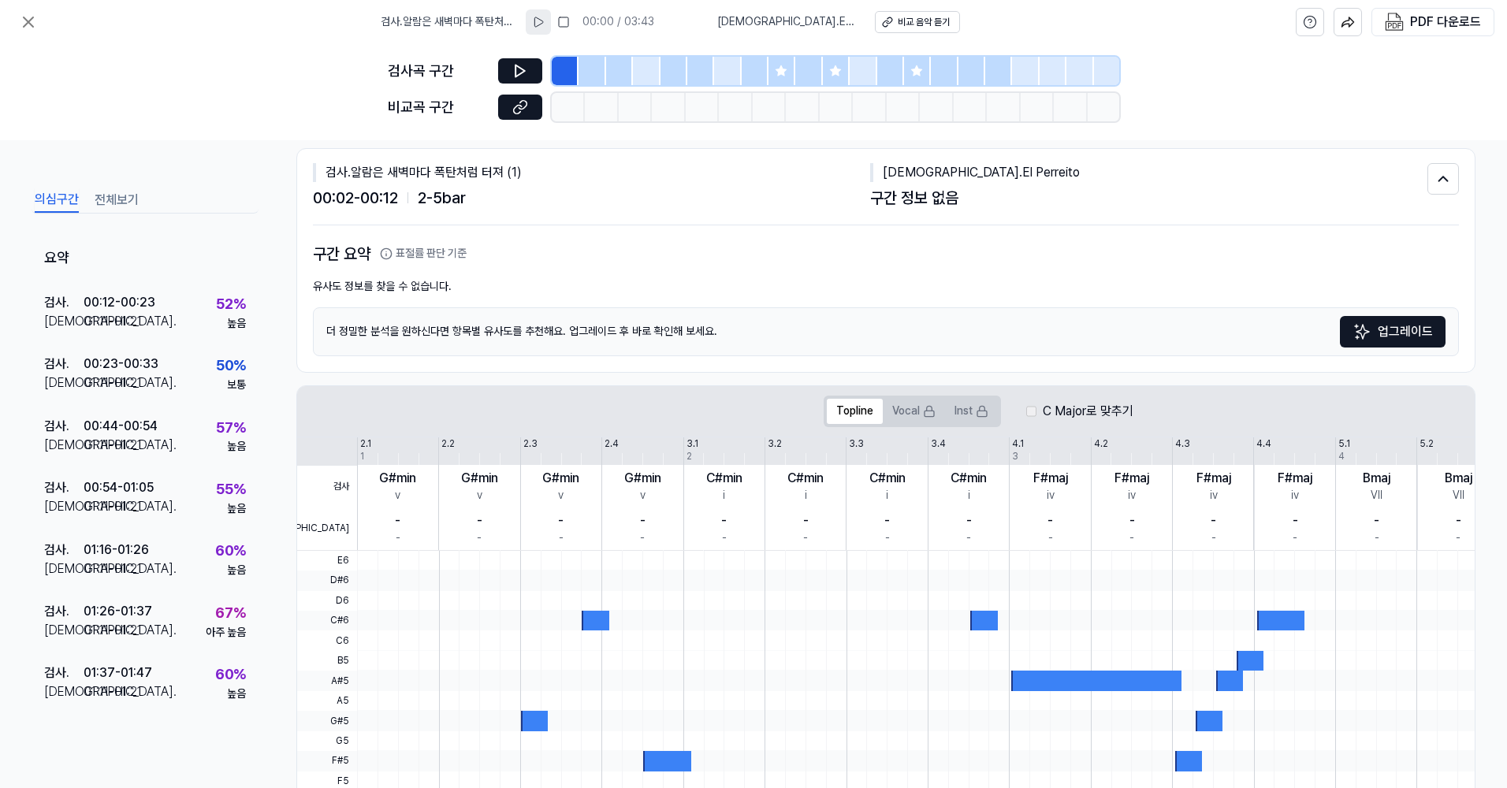
click at [545, 18] on icon at bounding box center [538, 22] width 13 height 13
click at [542, 18] on rect at bounding box center [540, 21] width 2 height 9
click at [546, 18] on icon at bounding box center [539, 22] width 13 height 13
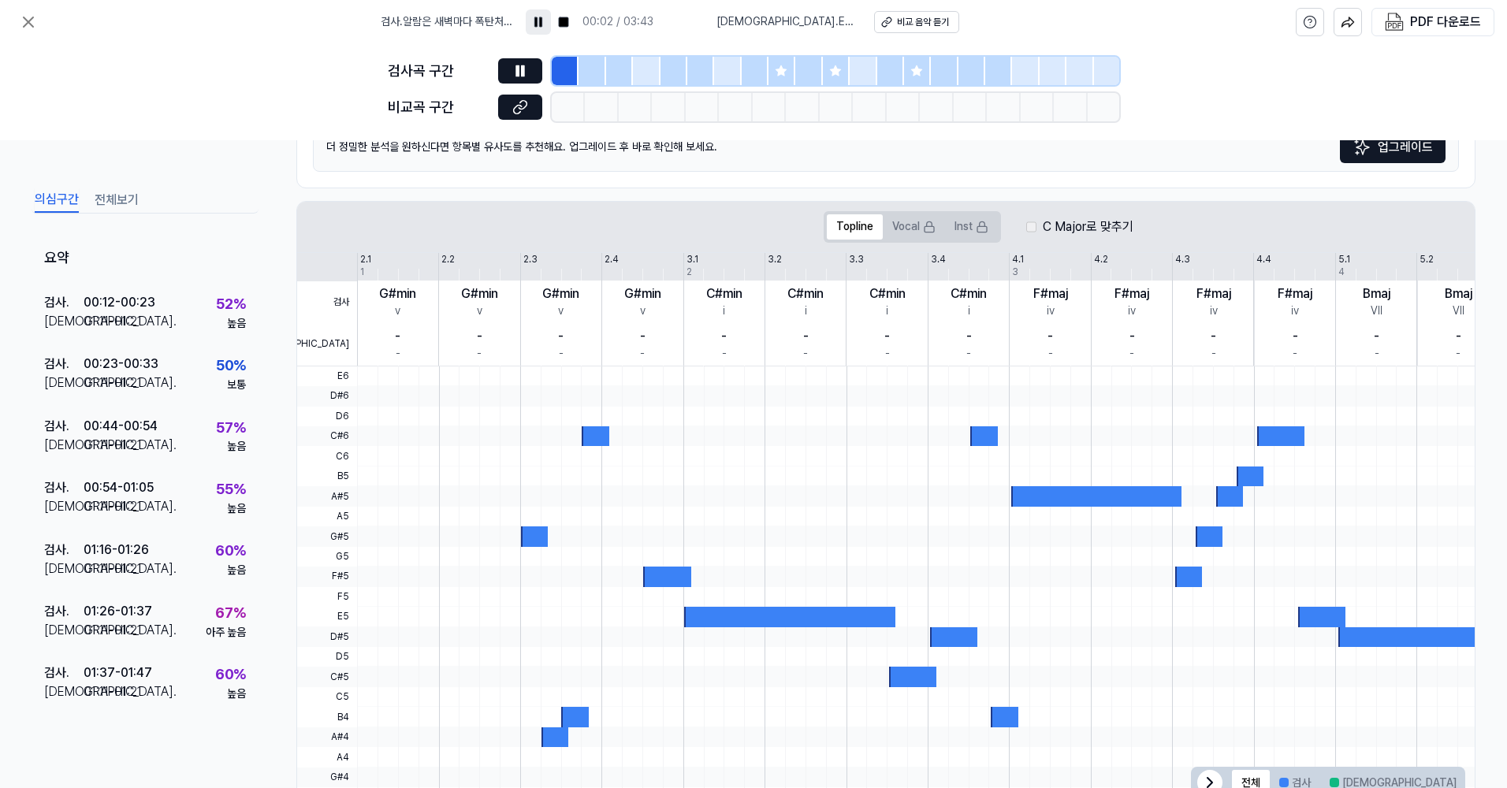
scroll to position [181, 0]
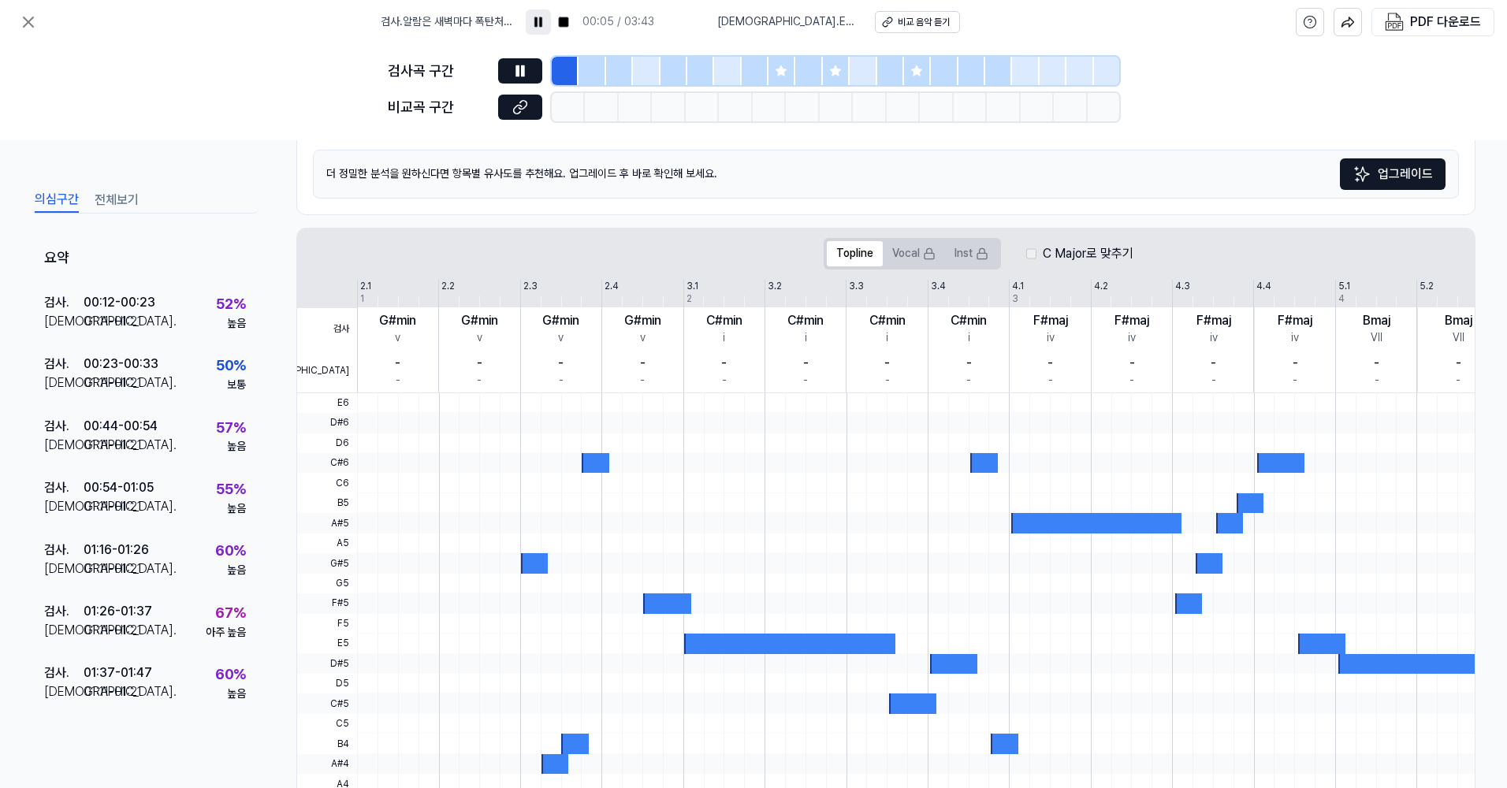
click at [1037, 257] on div "C Major로 맞추기" at bounding box center [1080, 253] width 107 height 19
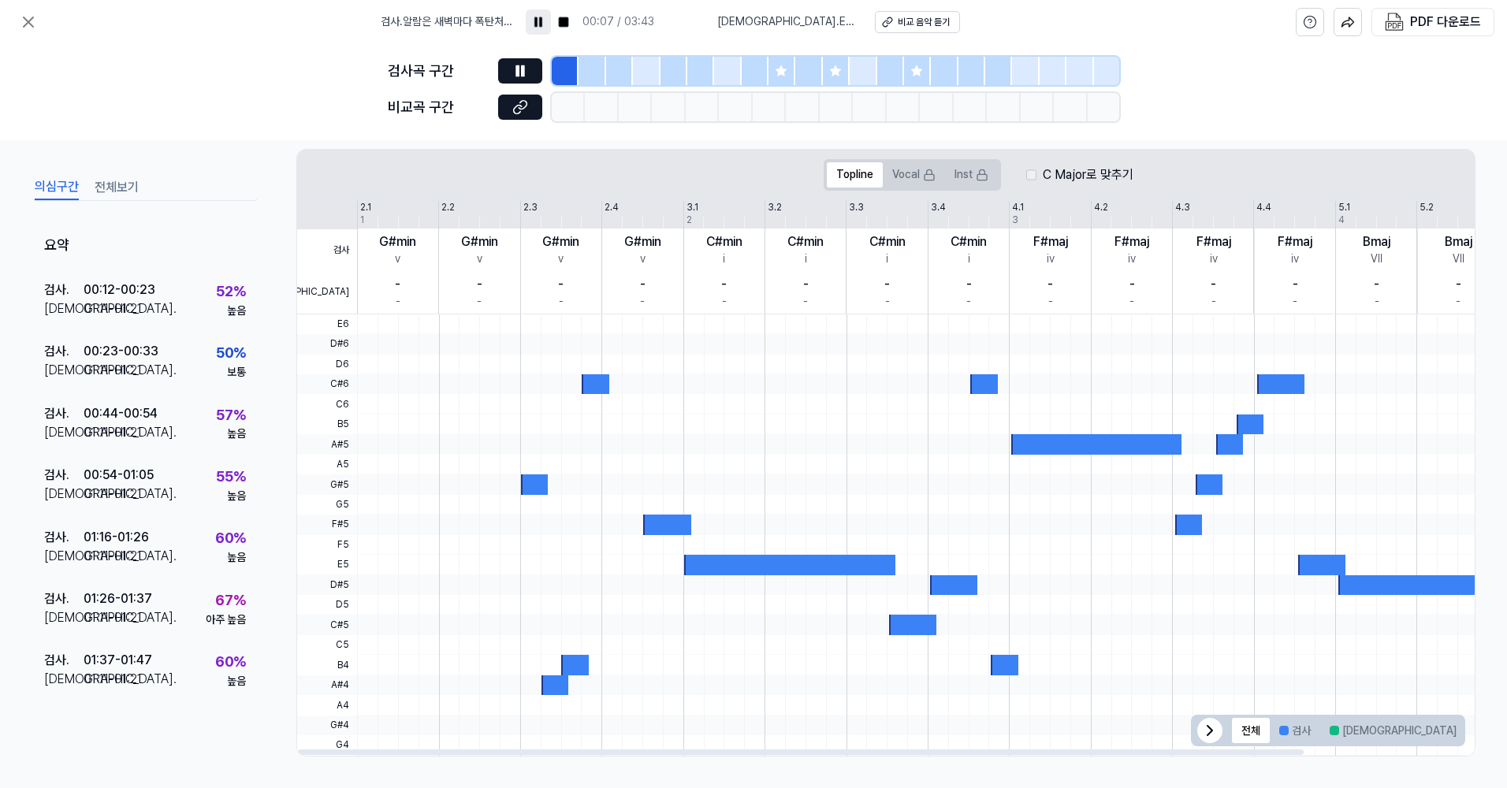
scroll to position [24, 0]
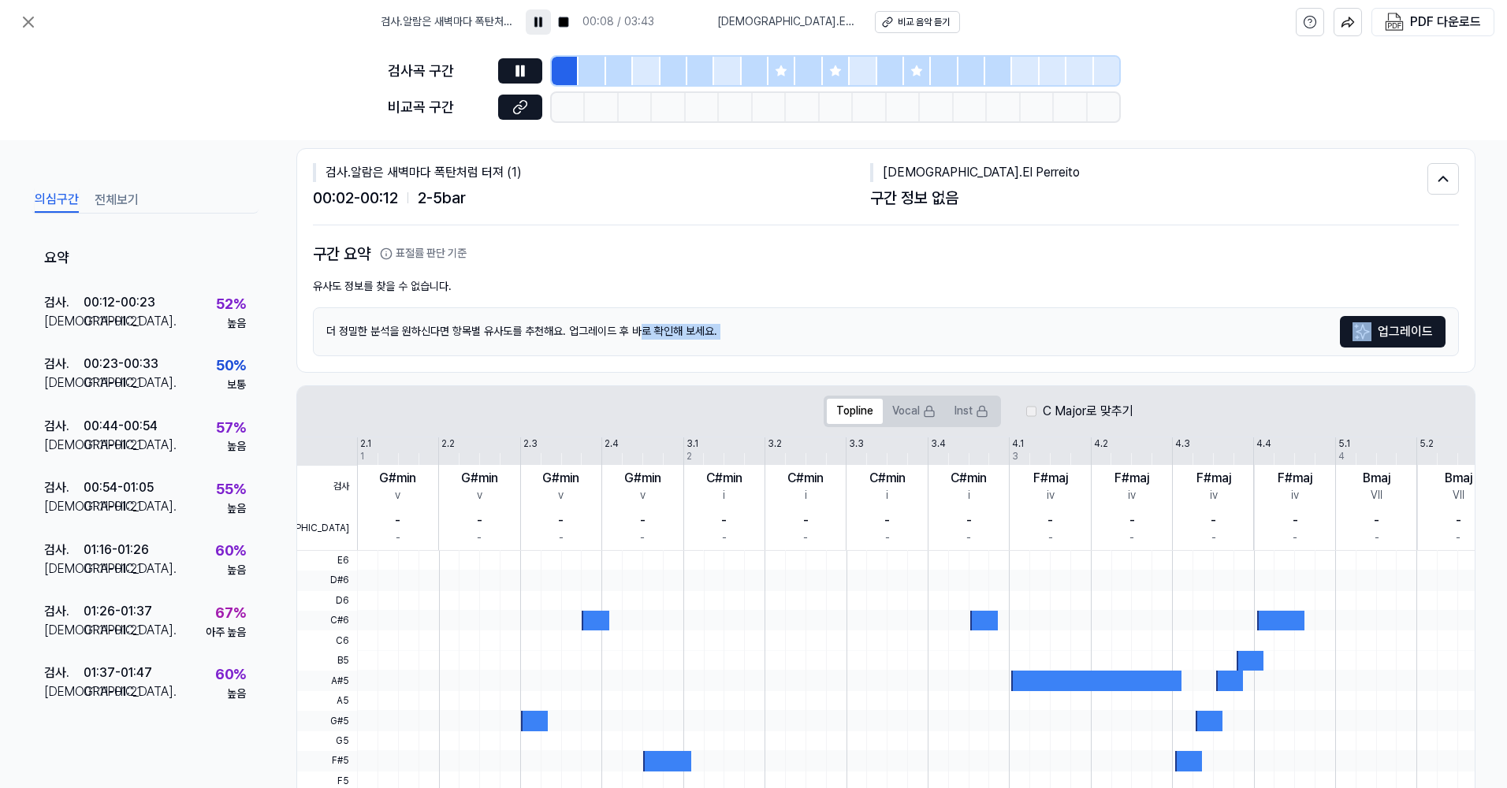
drag, startPoint x: 509, startPoint y: 340, endPoint x: 641, endPoint y: 329, distance: 132.9
click at [641, 329] on div "더 정밀한 분석을 [DEMOGRAPHIC_DATA]를 추천해요. 업그레이드 후 바로 확인해 보세요. 업그레이드" at bounding box center [886, 331] width 1146 height 49
drag, startPoint x: 641, startPoint y: 329, endPoint x: 769, endPoint y: 286, distance: 135.4
click at [769, 286] on div "유사도 정보를 찾을 수 없습니다." at bounding box center [886, 287] width 1146 height 16
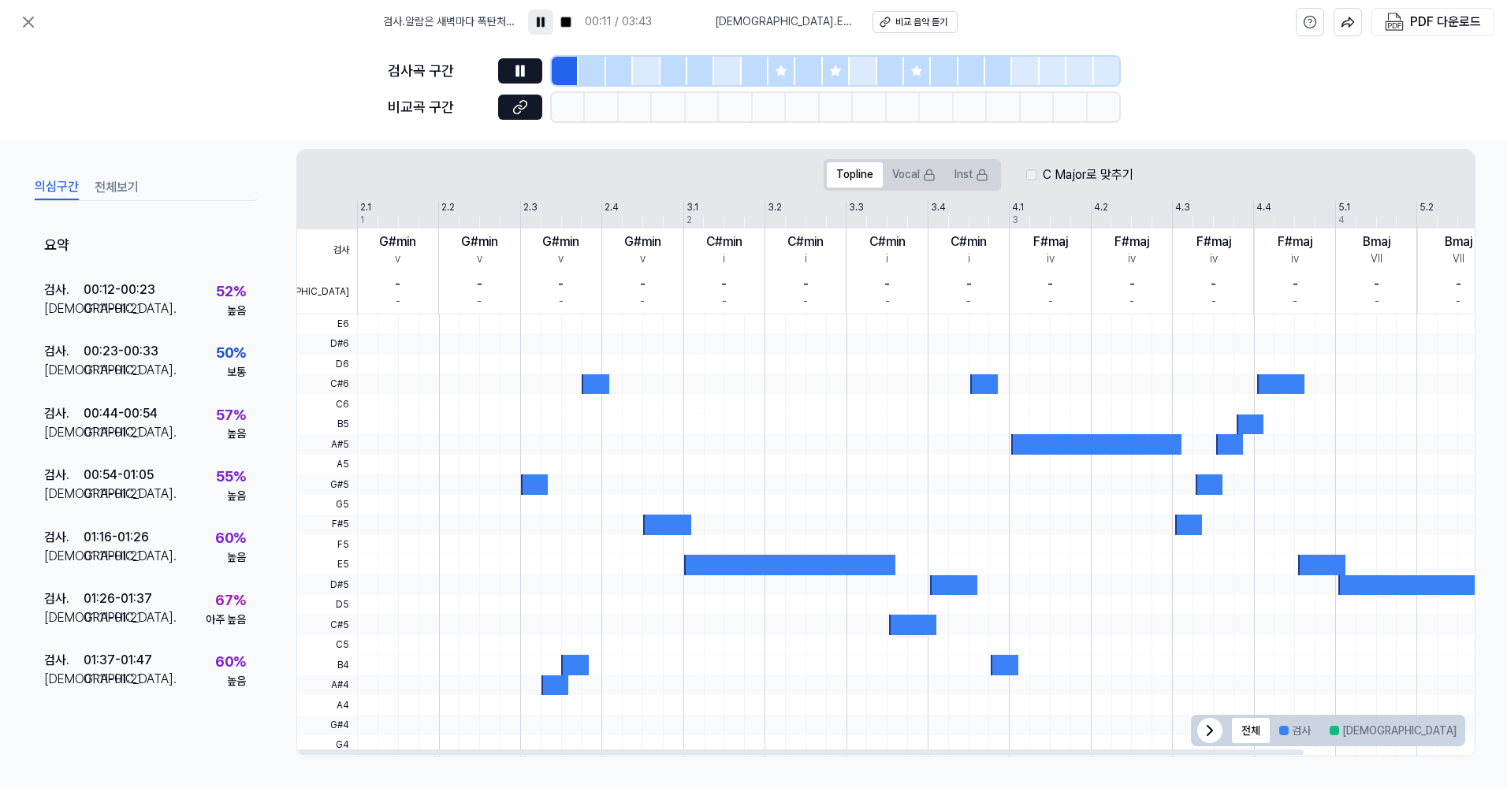
drag, startPoint x: 372, startPoint y: 385, endPoint x: 790, endPoint y: 408, distance: 418.5
click at [790, 315] on div at bounding box center [1008, 315] width 1302 height 0
click at [595, 390] on div at bounding box center [596, 384] width 28 height 20
click at [521, 69] on icon at bounding box center [520, 71] width 9 height 12
click at [535, 490] on div at bounding box center [535, 485] width 28 height 20
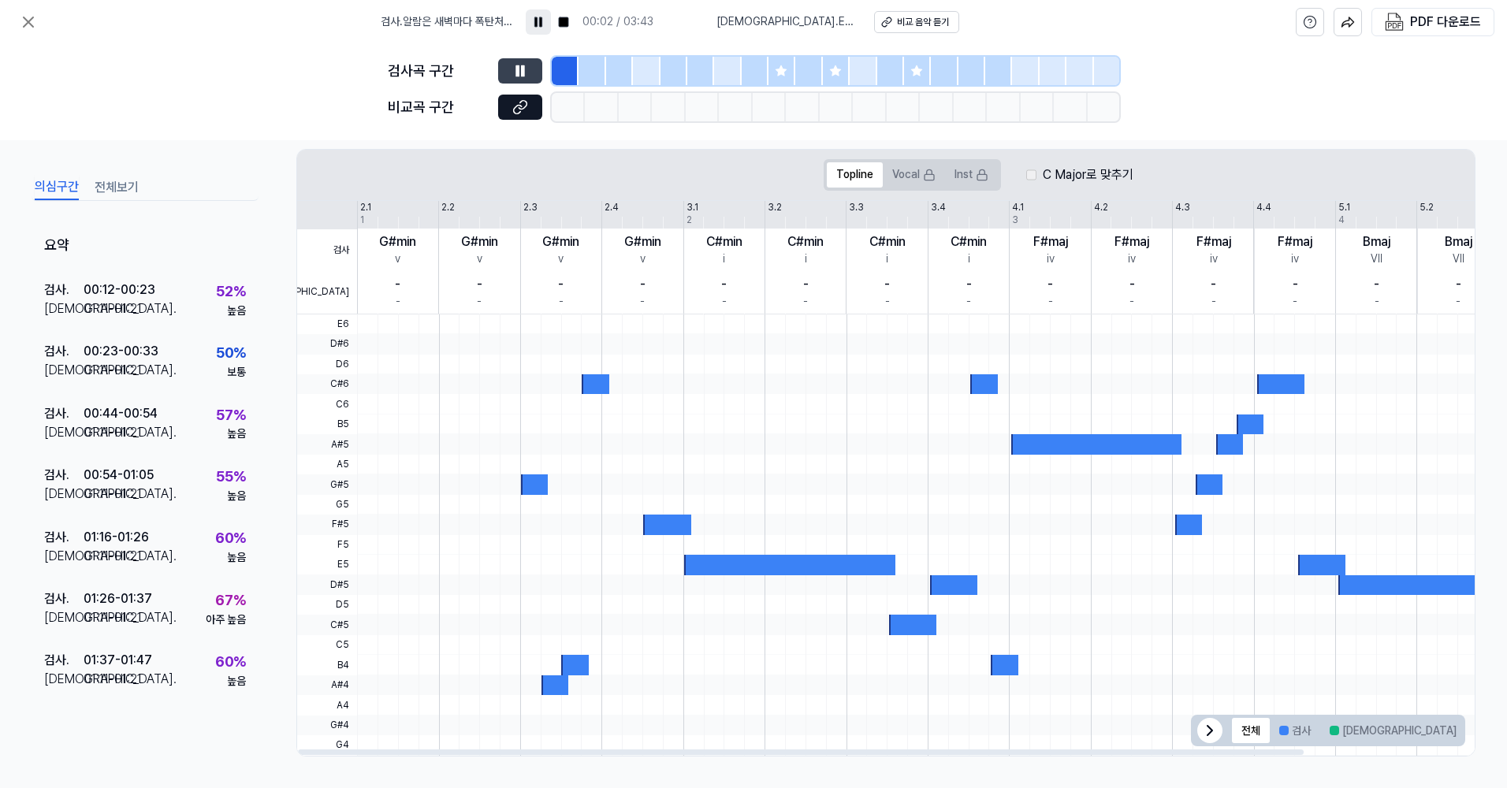
click at [535, 489] on div at bounding box center [535, 485] width 28 height 20
click at [597, 382] on div at bounding box center [596, 384] width 28 height 20
click at [561, 684] on div at bounding box center [556, 686] width 28 height 20
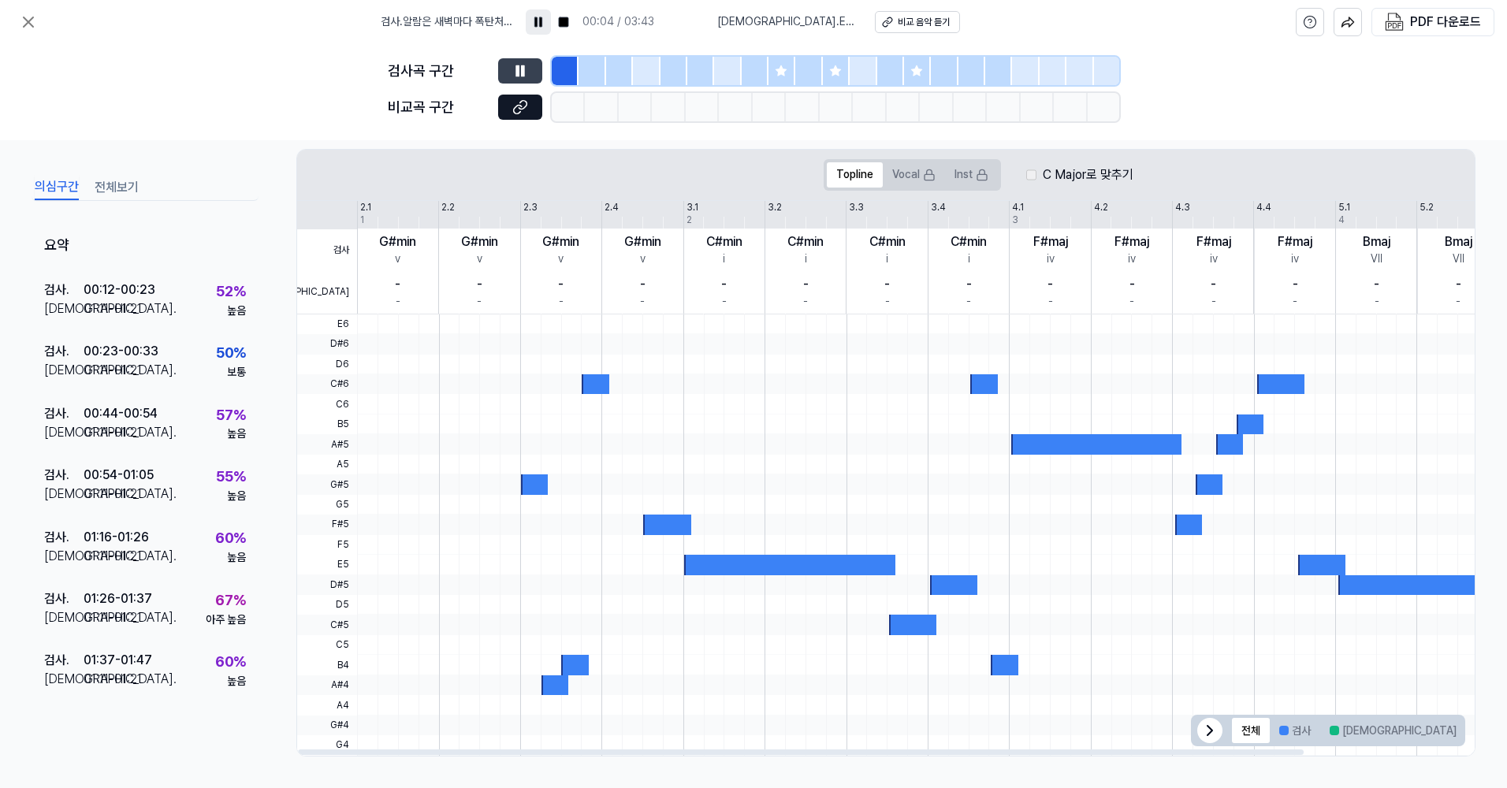
drag, startPoint x: 572, startPoint y: 665, endPoint x: 630, endPoint y: 669, distance: 58.4
click at [575, 665] on div at bounding box center [575, 665] width 28 height 20
click at [519, 69] on icon at bounding box center [517, 70] width 2 height 10
click at [1354, 727] on button "[DEMOGRAPHIC_DATA]" at bounding box center [1394, 730] width 146 height 25
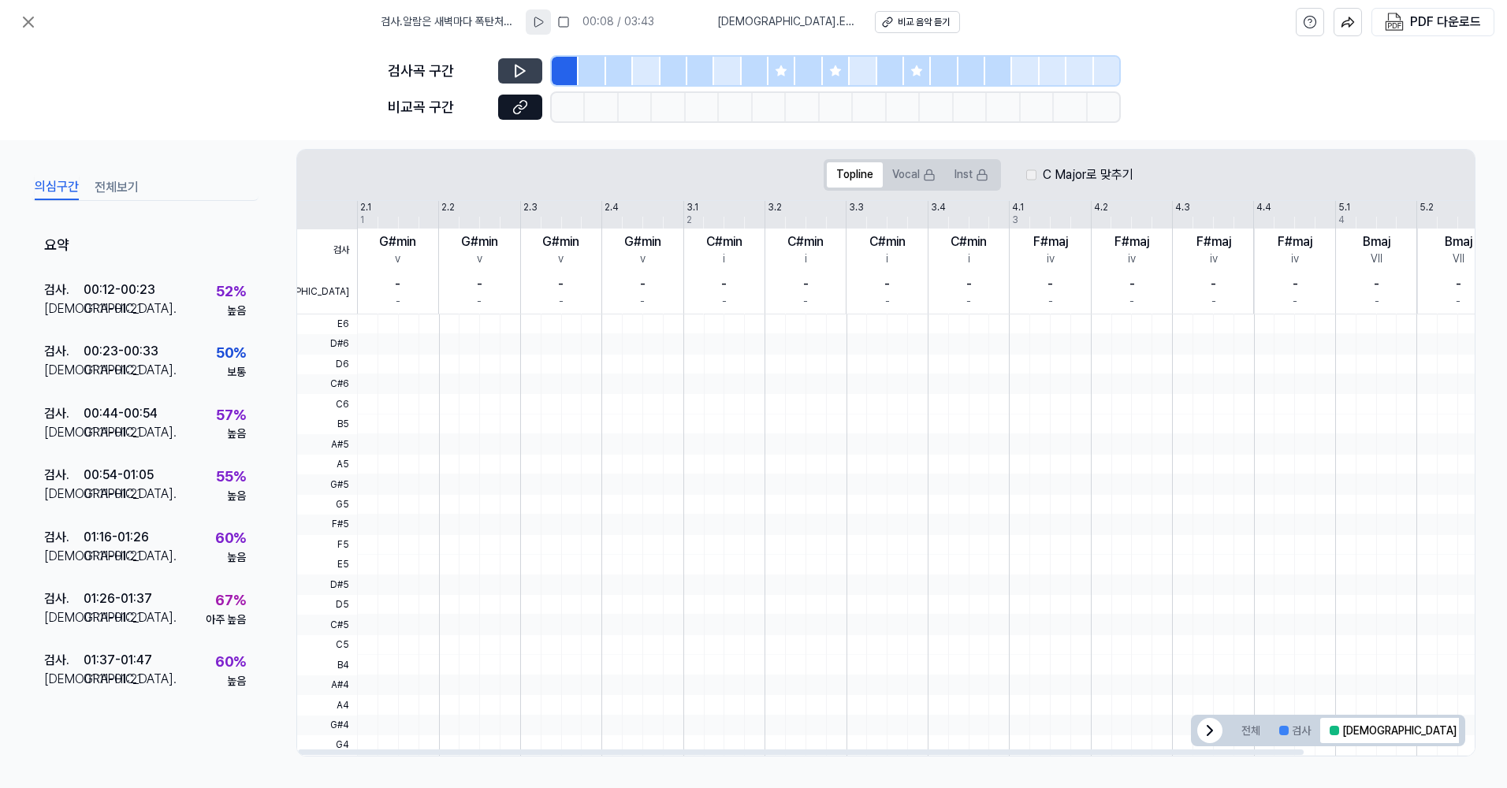
click at [1466, 736] on button "겹치는 부분" at bounding box center [1506, 730] width 81 height 25
click at [1263, 734] on button "전체" at bounding box center [1251, 730] width 38 height 25
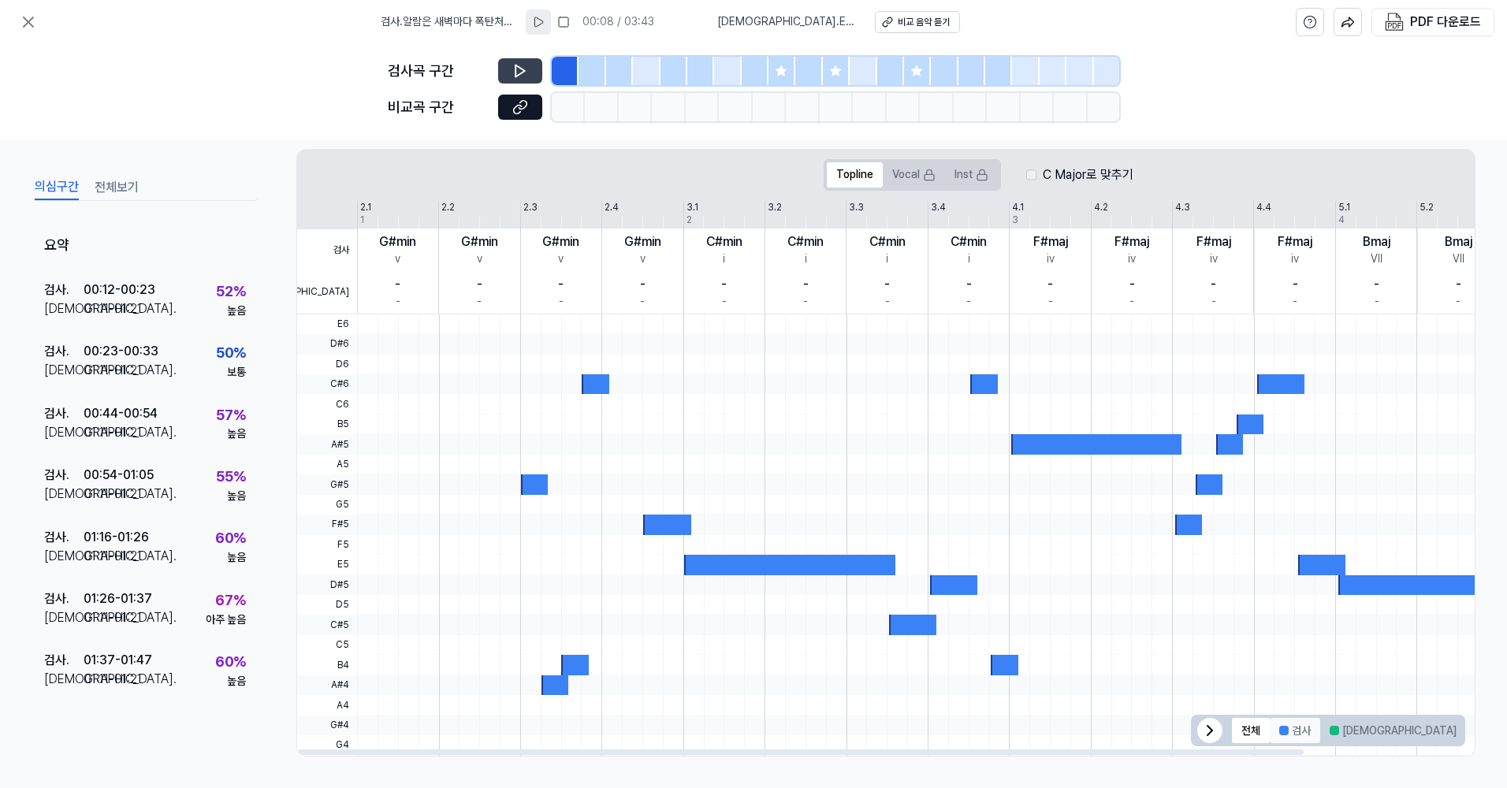
click at [1299, 732] on button "검사" at bounding box center [1295, 730] width 50 height 25
click at [1249, 735] on button "전체" at bounding box center [1251, 730] width 38 height 25
click at [524, 69] on icon at bounding box center [520, 71] width 9 height 12
click at [590, 386] on div at bounding box center [596, 384] width 28 height 20
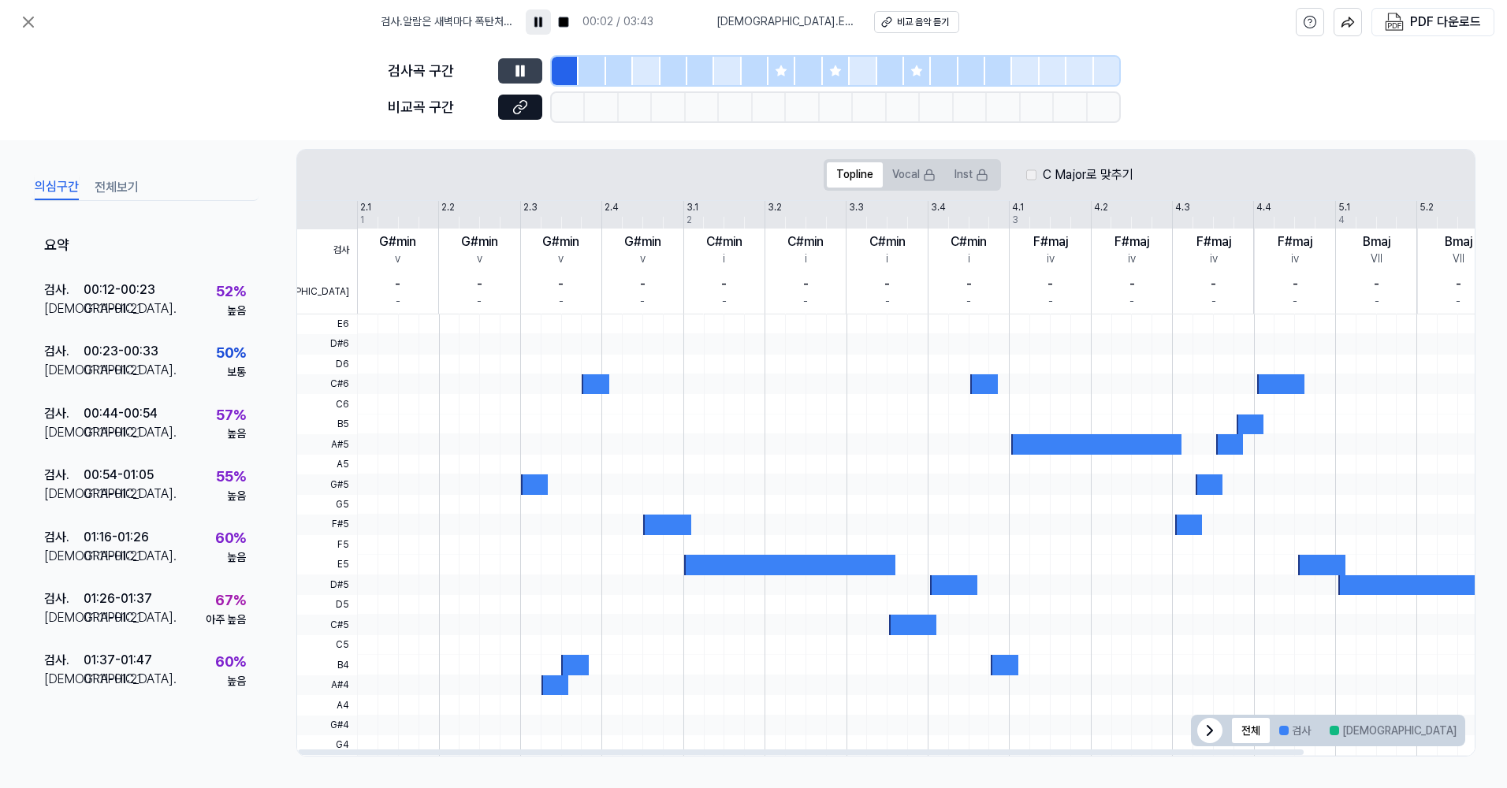
click at [542, 484] on div at bounding box center [535, 485] width 28 height 20
click at [541, 486] on div at bounding box center [535, 485] width 28 height 20
click at [498, 58] on button at bounding box center [520, 70] width 44 height 25
click at [556, 472] on div at bounding box center [1008, 465] width 1302 height 20
click at [498, 58] on button at bounding box center [520, 70] width 44 height 25
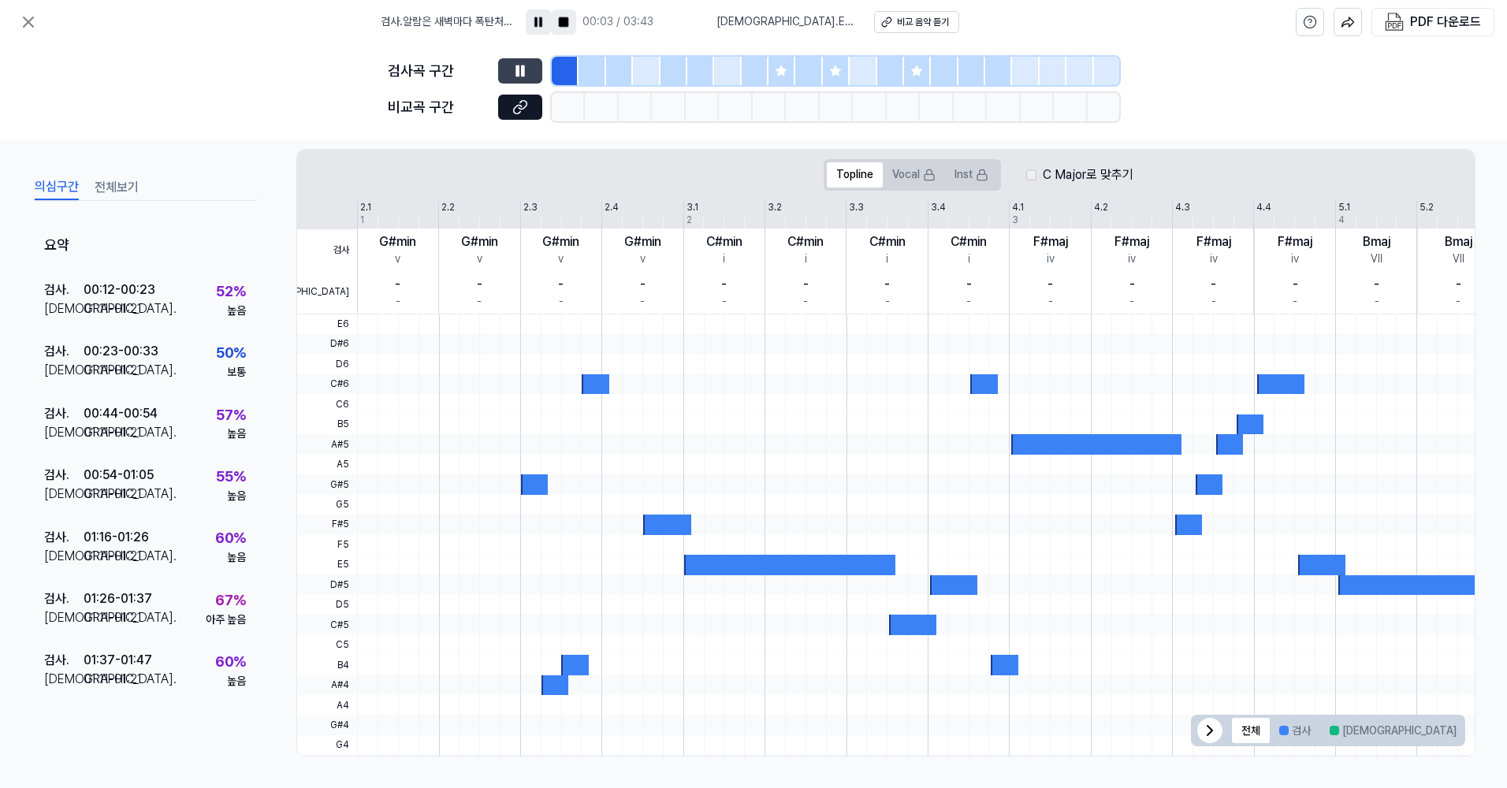
drag, startPoint x: 588, startPoint y: 16, endPoint x: 583, endPoint y: 28, distance: 12.7
click at [576, 15] on button at bounding box center [563, 21] width 25 height 25
click at [500, 61] on button at bounding box center [520, 70] width 44 height 25
